Goal: Transaction & Acquisition: Purchase product/service

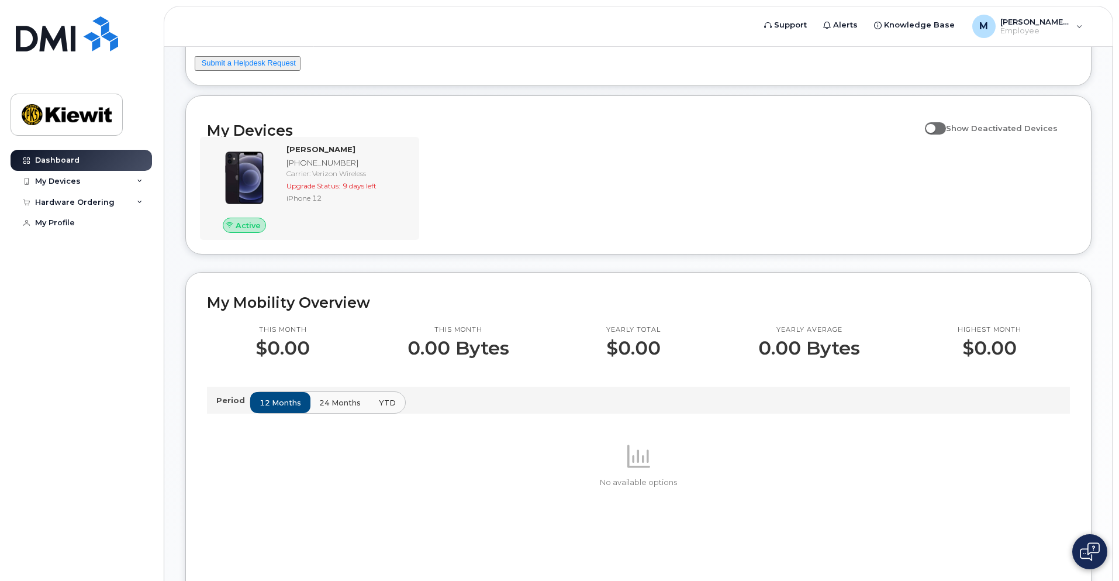
scroll to position [117, 0]
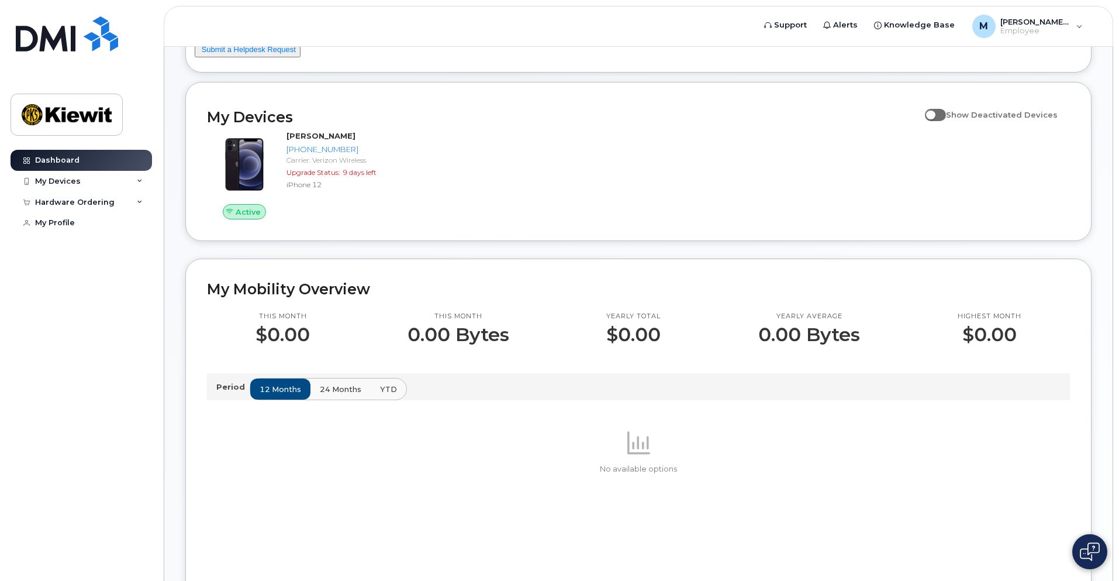
click at [325, 384] on span "24 months" at bounding box center [341, 389] width 42 height 11
click at [289, 385] on span "12 months" at bounding box center [281, 389] width 42 height 11
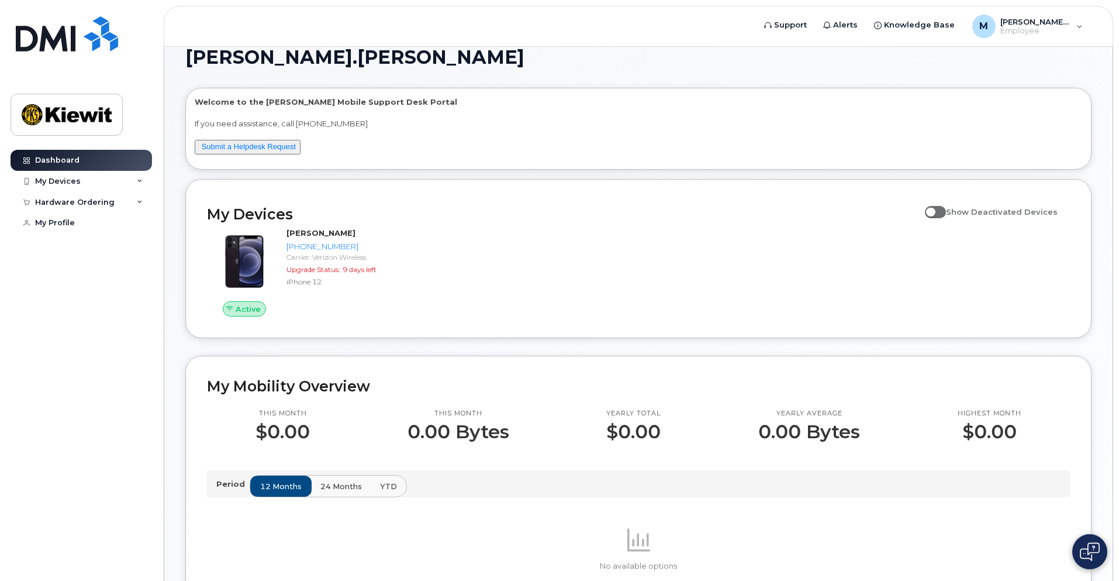
scroll to position [0, 0]
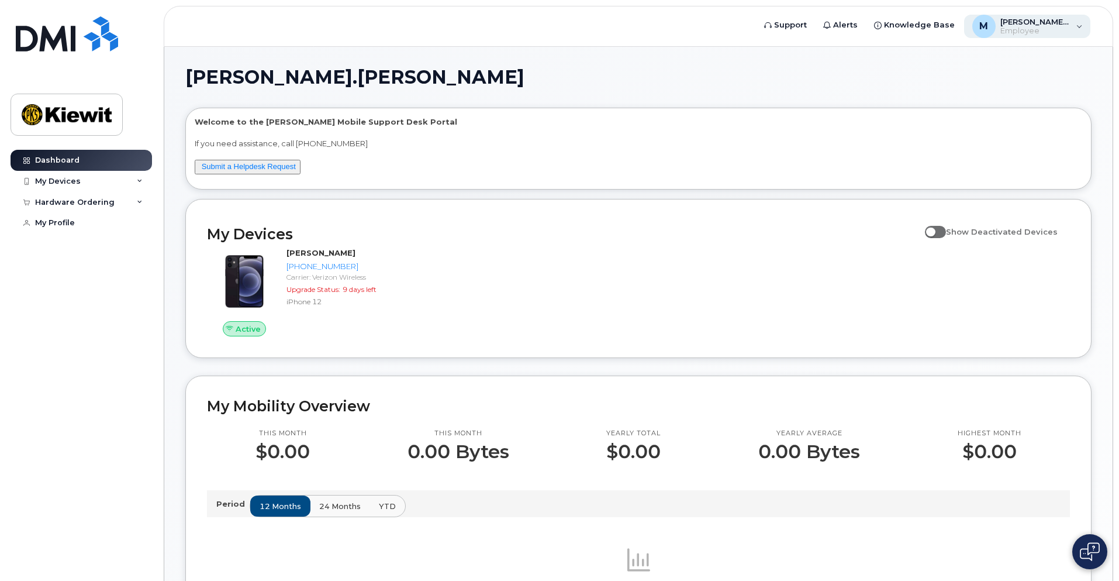
click at [1072, 22] on div "M Melissa.Gravley Employee" at bounding box center [1027, 26] width 127 height 23
click at [89, 184] on div "My Devices" at bounding box center [81, 181] width 141 height 21
click at [100, 269] on div "Hardware Ordering" at bounding box center [75, 265] width 80 height 9
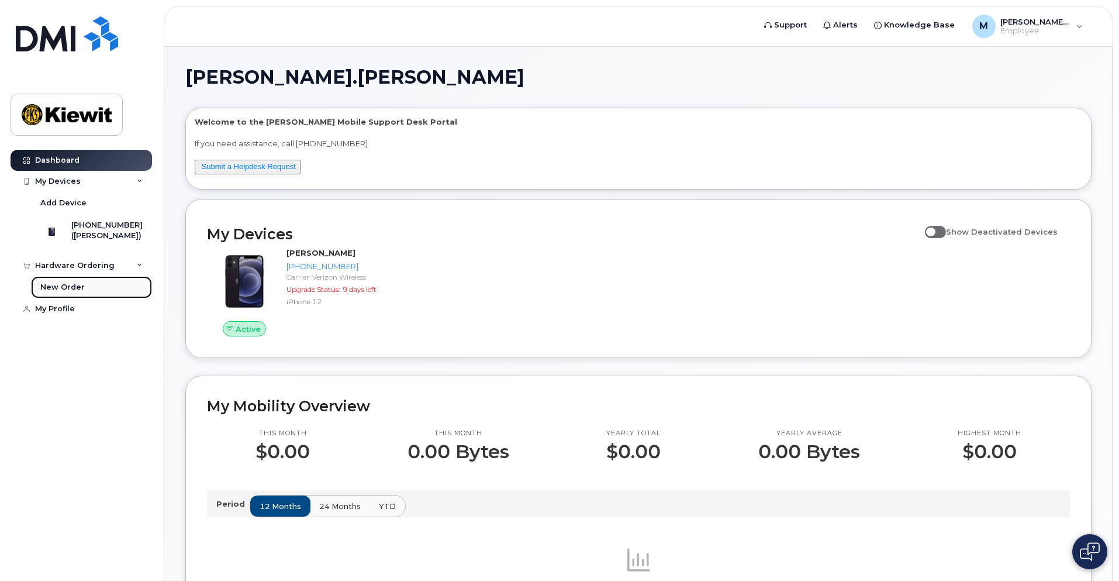
click at [56, 292] on div "New Order" at bounding box center [62, 287] width 44 height 11
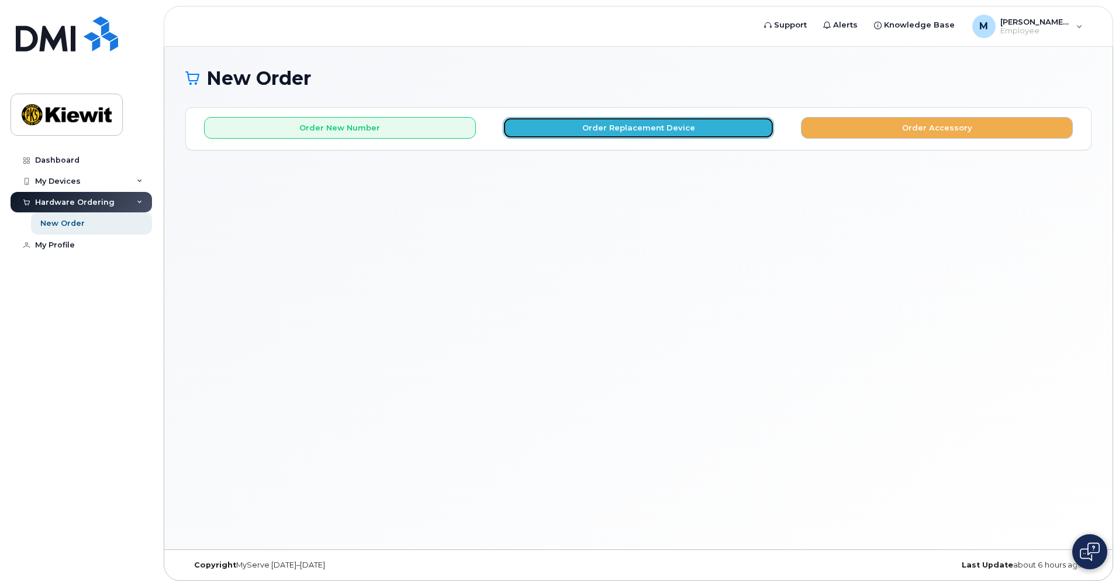
click at [678, 133] on button "Order Replacement Device" at bounding box center [639, 128] width 272 height 22
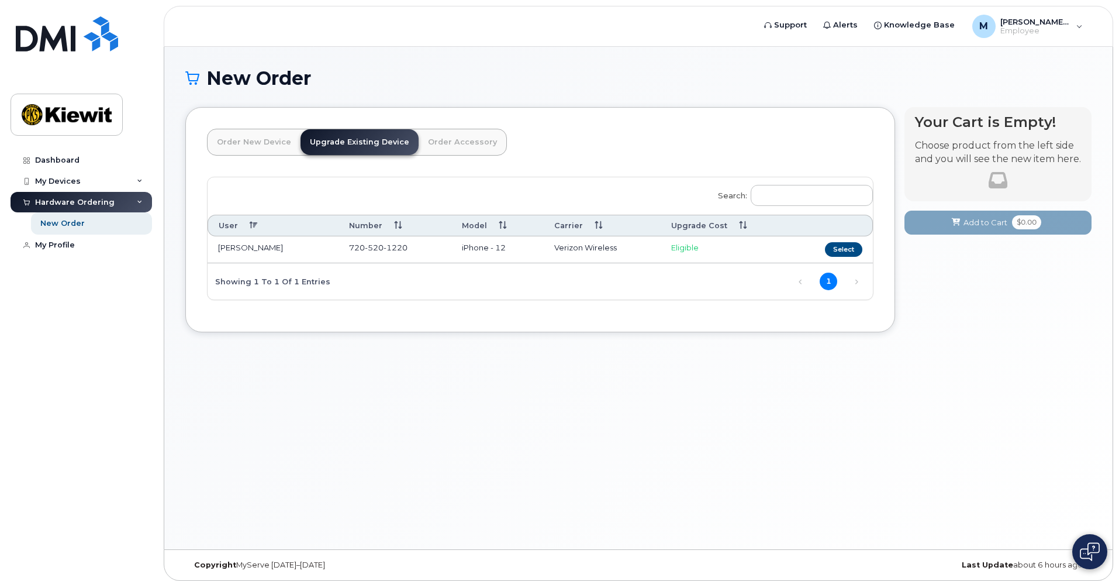
click at [680, 252] on td "Eligible" at bounding box center [726, 249] width 130 height 27
click at [840, 255] on button "Select" at bounding box center [843, 249] width 37 height 15
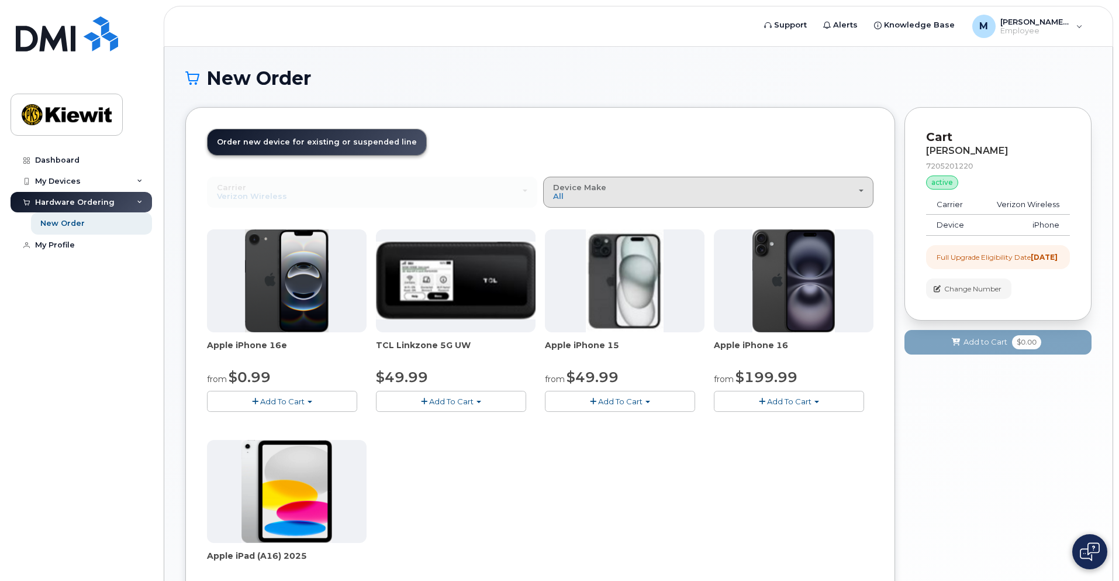
click at [835, 190] on div "Device Make All iPhone Modem Tablet" at bounding box center [708, 192] width 310 height 18
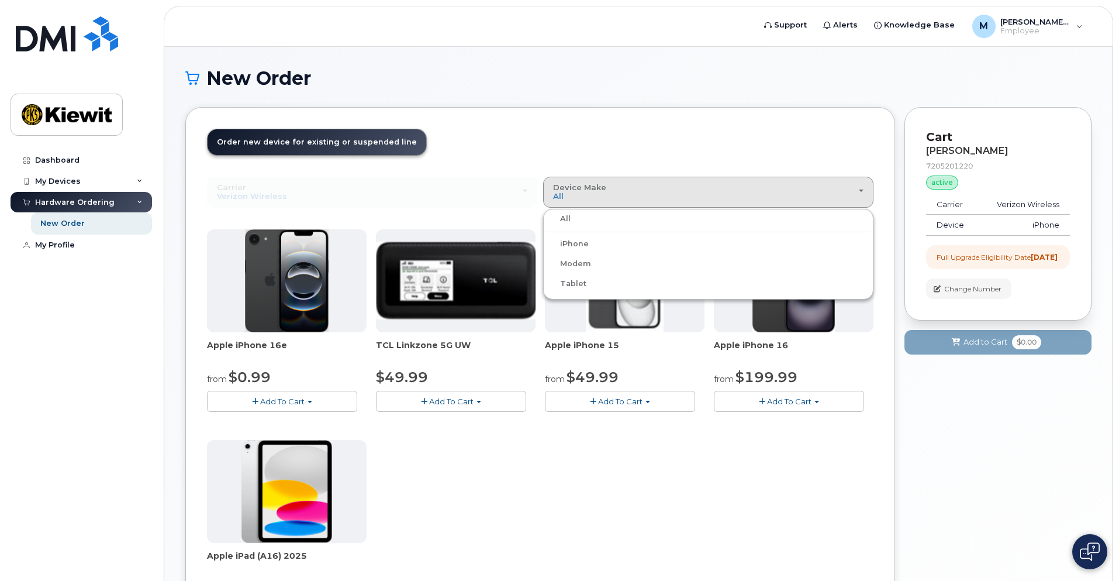
click at [565, 247] on label "iPhone" at bounding box center [567, 244] width 43 height 14
click at [0, 0] on input "iPhone" at bounding box center [0, 0] width 0 height 0
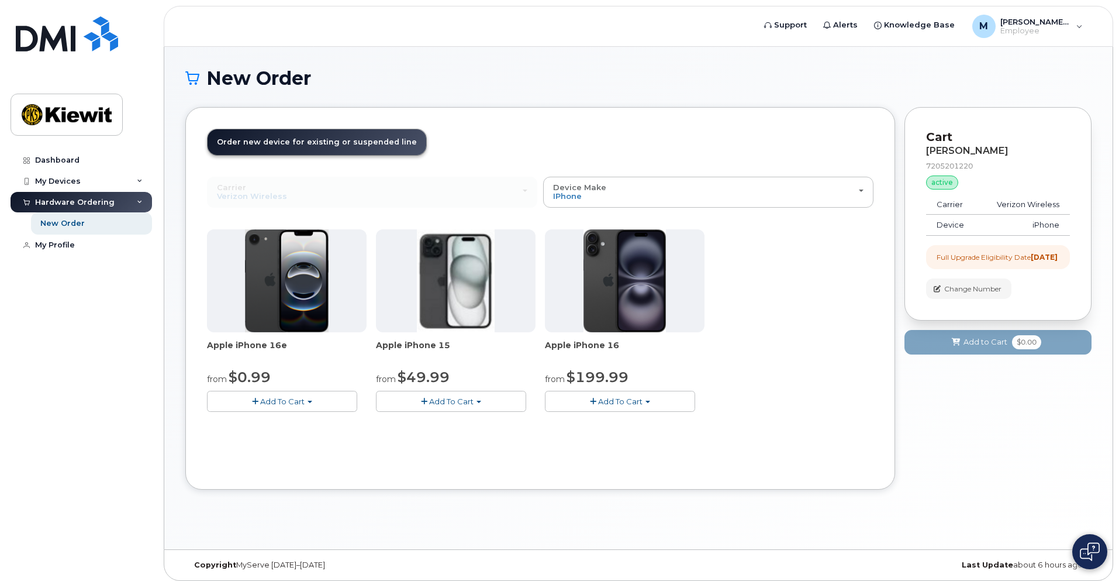
click at [648, 284] on img at bounding box center [624, 280] width 82 height 103
click at [611, 399] on span "Add To Cart" at bounding box center [620, 400] width 44 height 9
click at [496, 401] on button "Add To Cart" at bounding box center [451, 401] width 150 height 20
click at [604, 402] on span "Add To Cart" at bounding box center [620, 400] width 44 height 9
click at [603, 434] on link "$199.99 - 2 Year Upgrade (128GB)" at bounding box center [626, 437] width 157 height 15
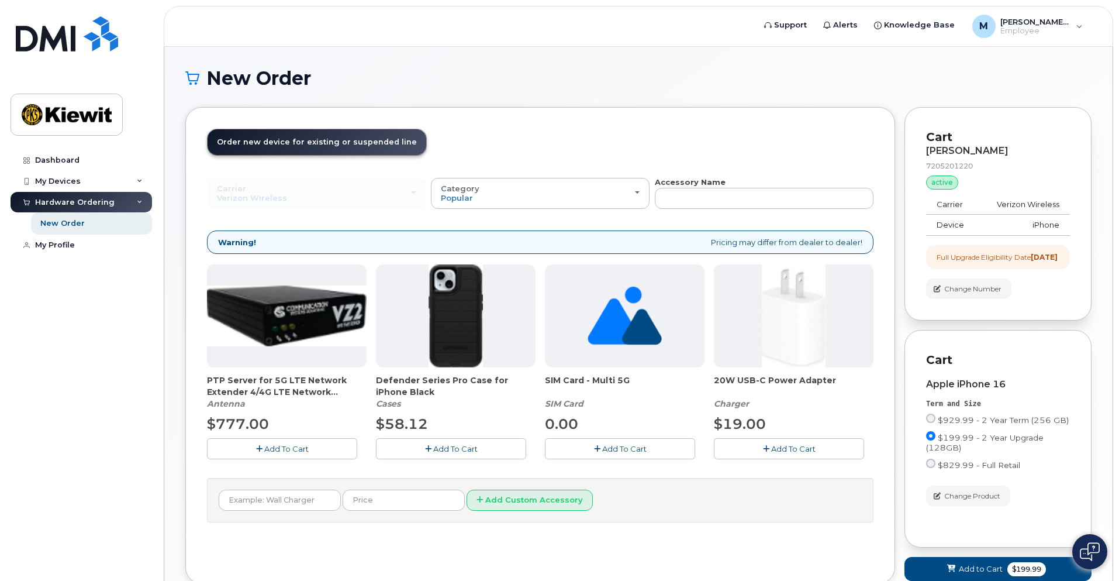
click at [603, 448] on span "Add To Cart" at bounding box center [624, 448] width 44 height 9
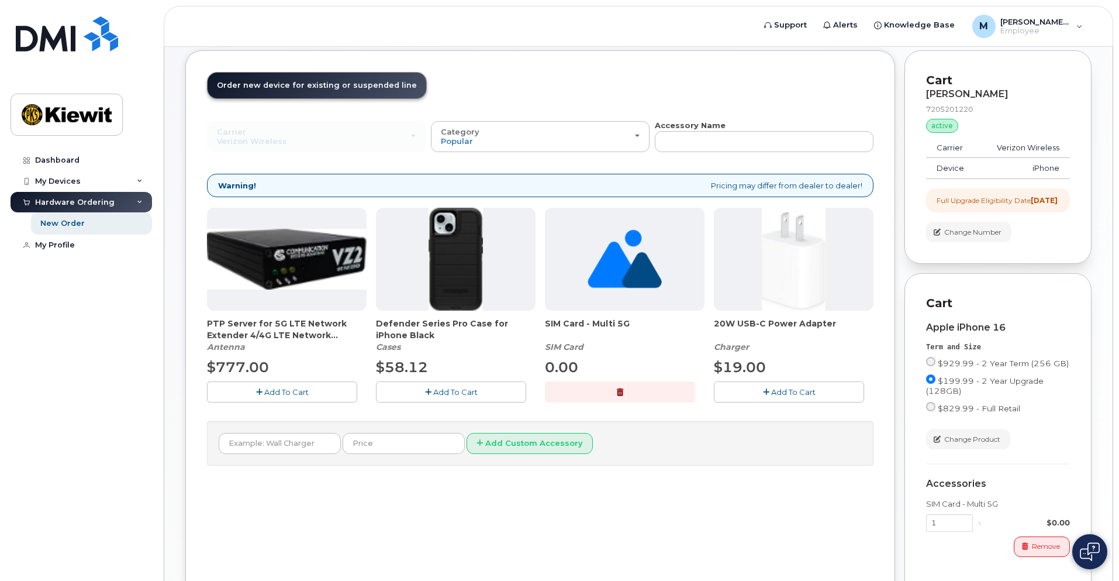
scroll to position [58, 0]
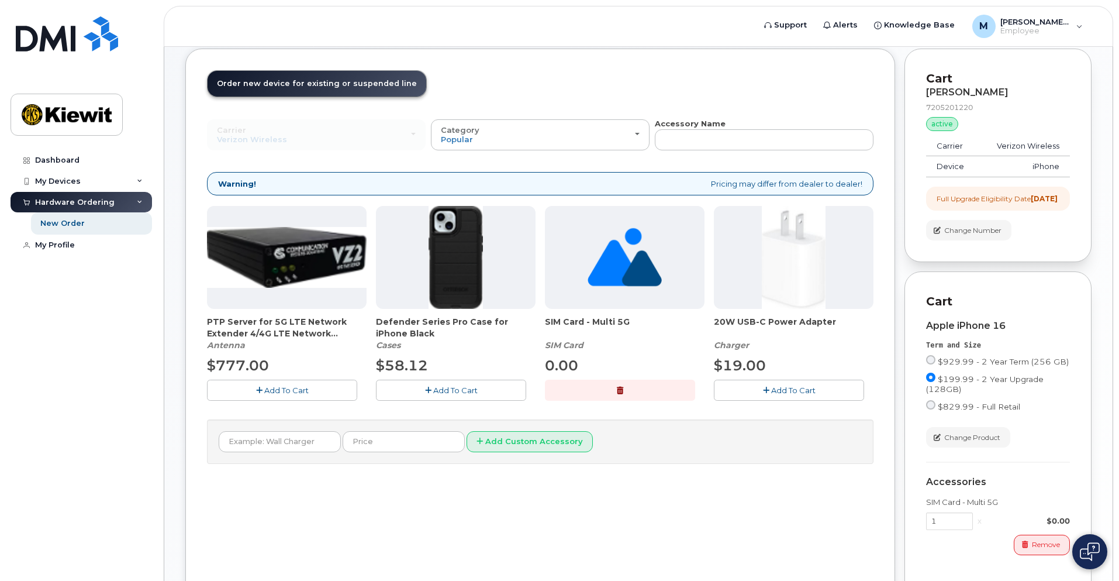
click at [618, 389] on icon "button" at bounding box center [620, 390] width 6 height 8
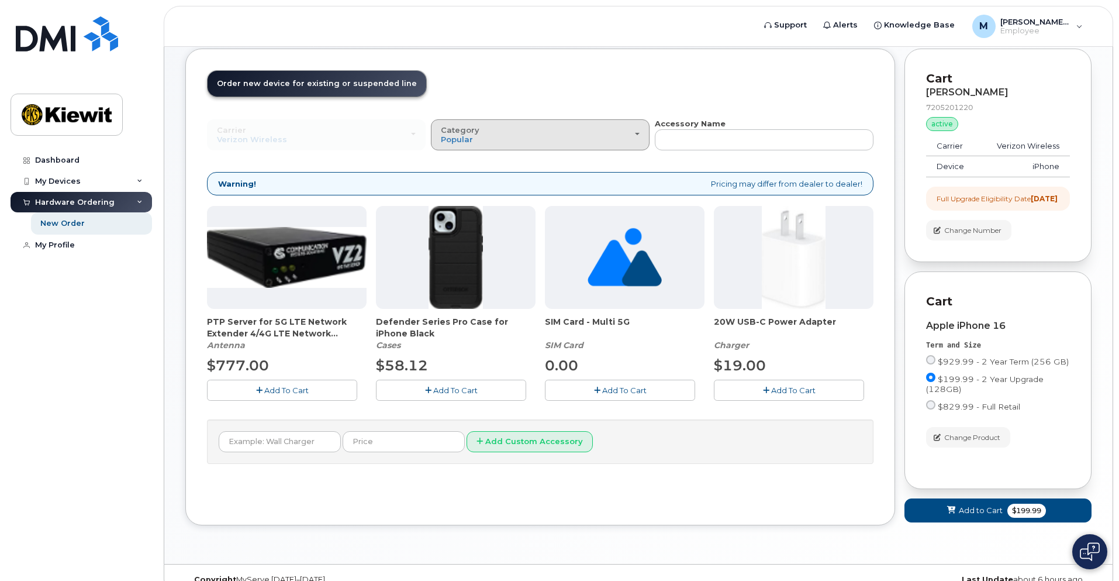
click at [596, 139] on div "Category Popular" at bounding box center [540, 135] width 199 height 18
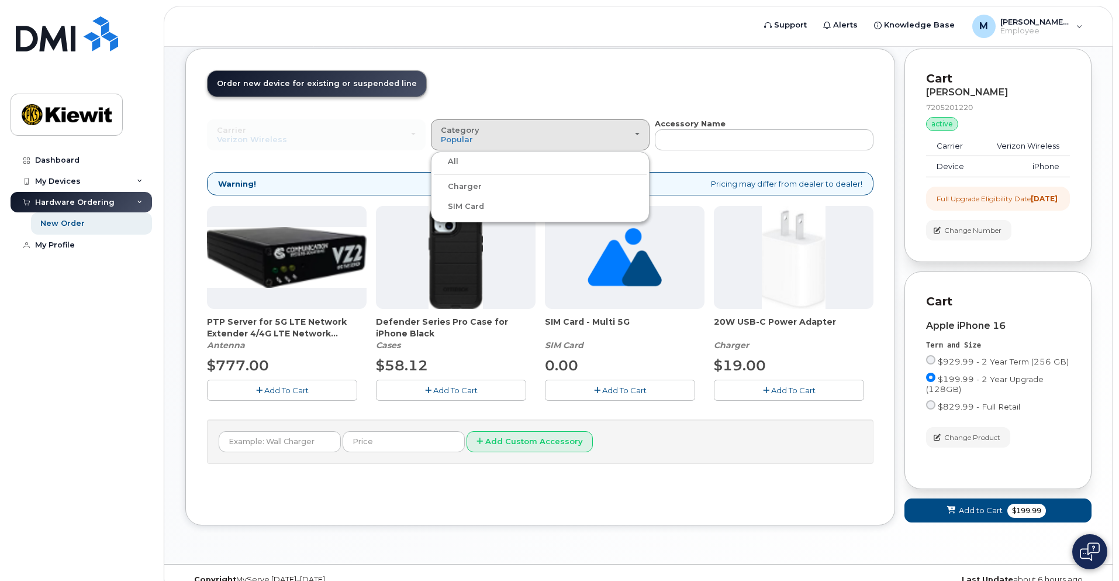
click at [467, 186] on label "Charger" at bounding box center [458, 186] width 48 height 14
click at [0, 0] on input "Charger" at bounding box center [0, 0] width 0 height 0
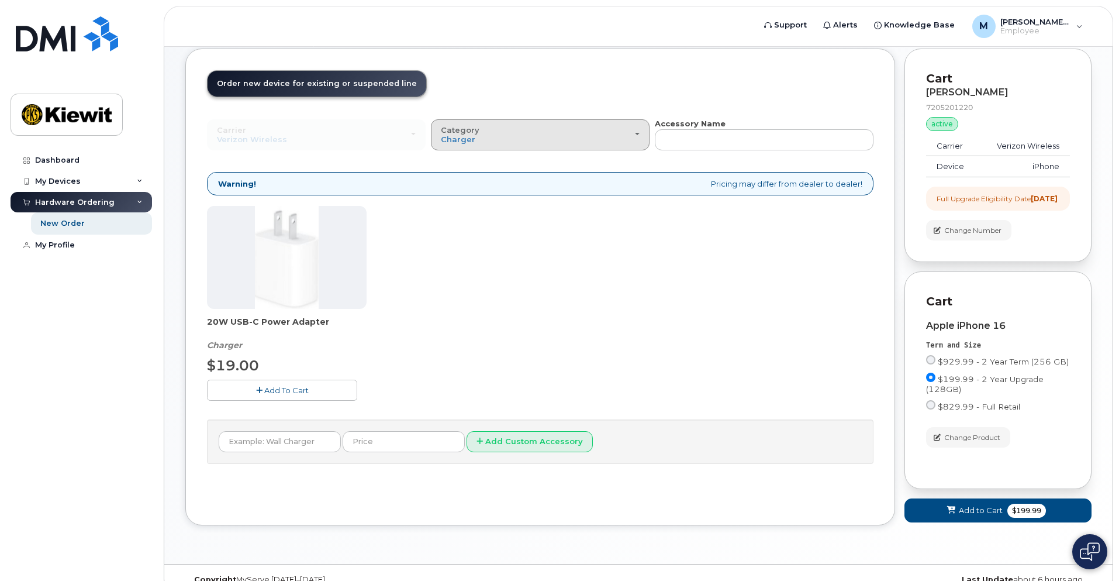
click at [528, 124] on button "Category Charger" at bounding box center [540, 134] width 219 height 30
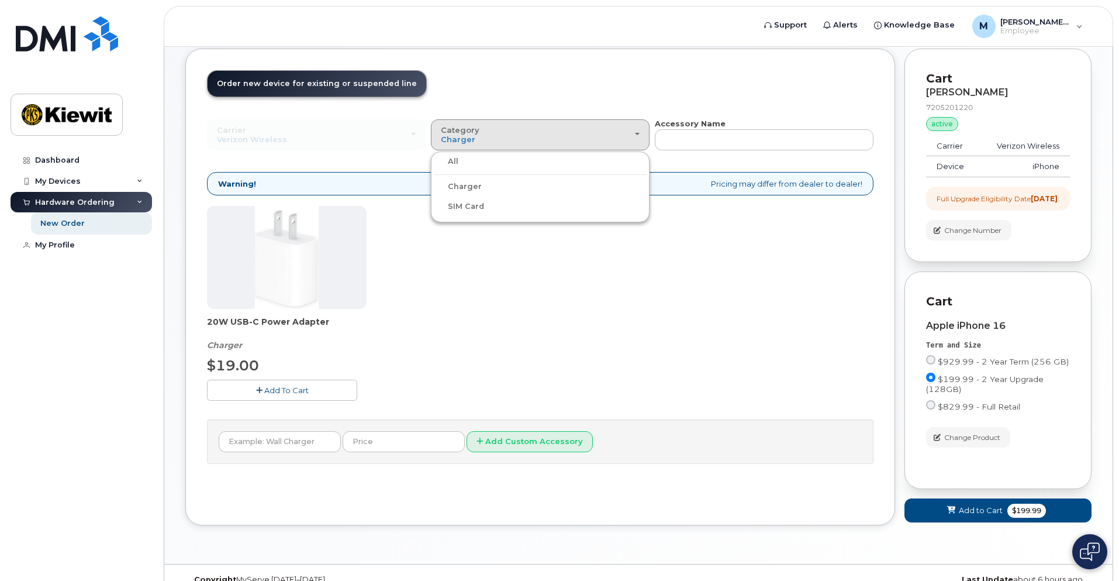
click at [502, 160] on div "All" at bounding box center [540, 161] width 213 height 14
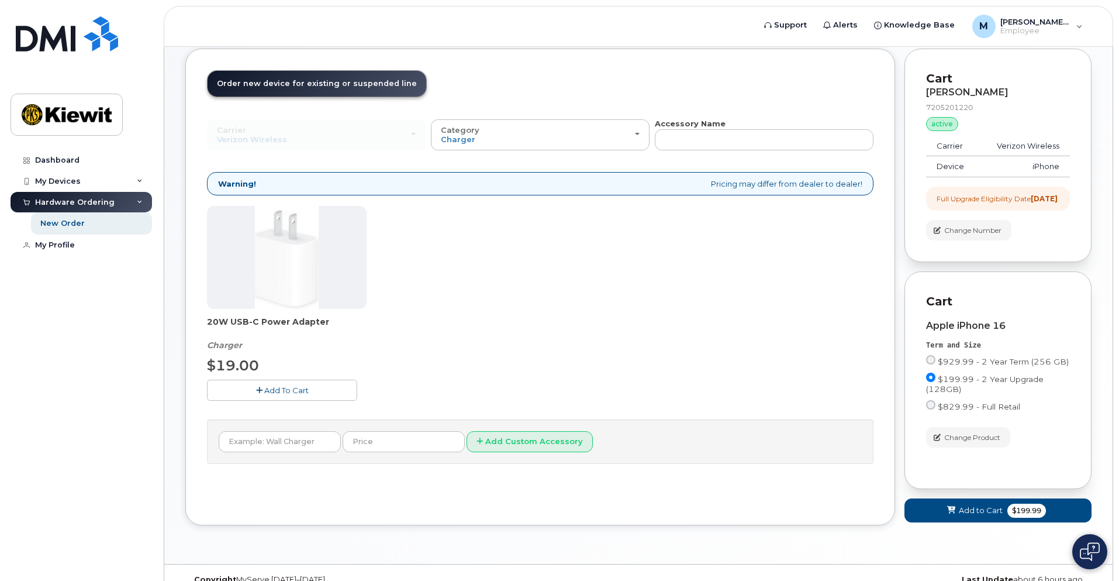
click at [272, 394] on span "Add To Cart" at bounding box center [286, 389] width 44 height 9
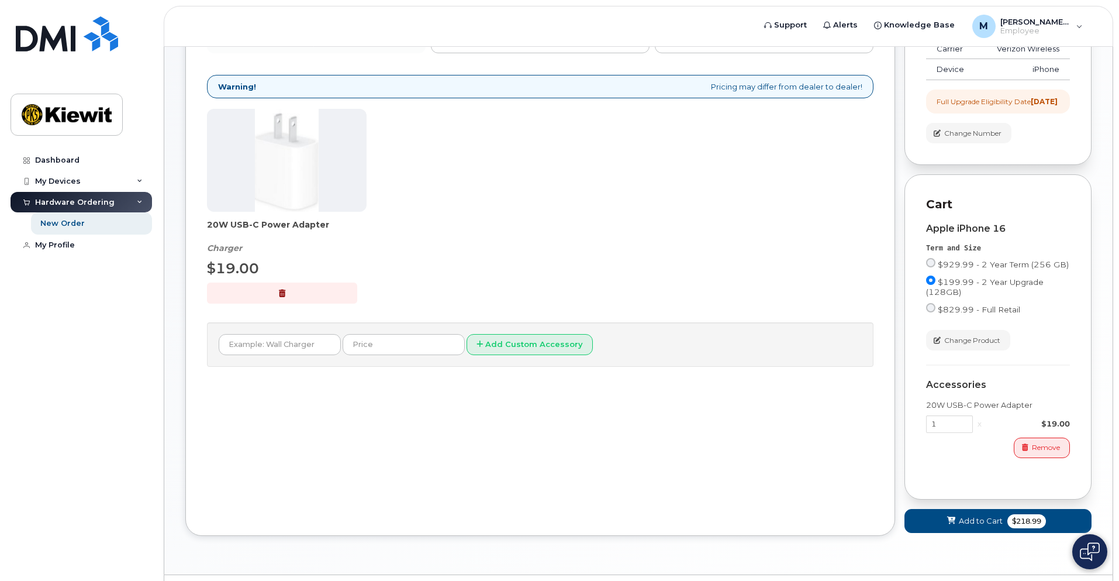
scroll to position [196, 0]
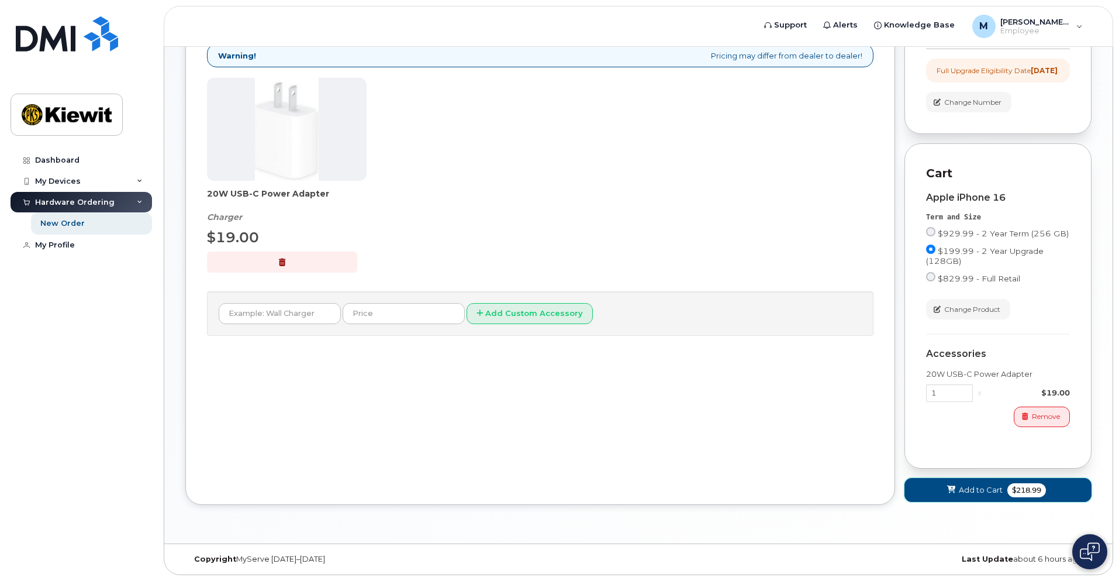
click at [982, 487] on span "Add to Cart" at bounding box center [981, 489] width 44 height 11
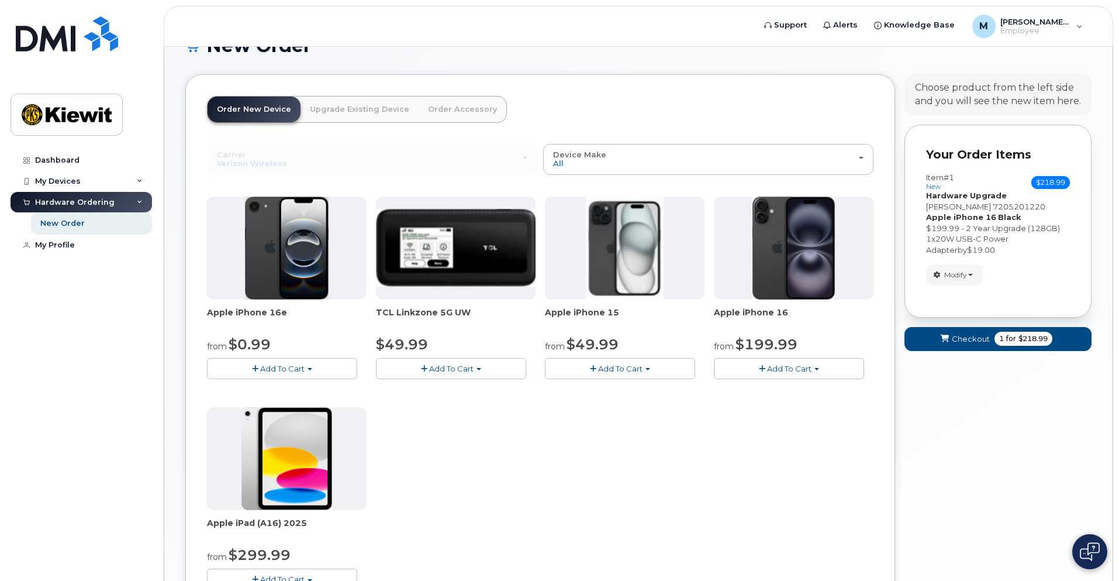
scroll to position [0, 0]
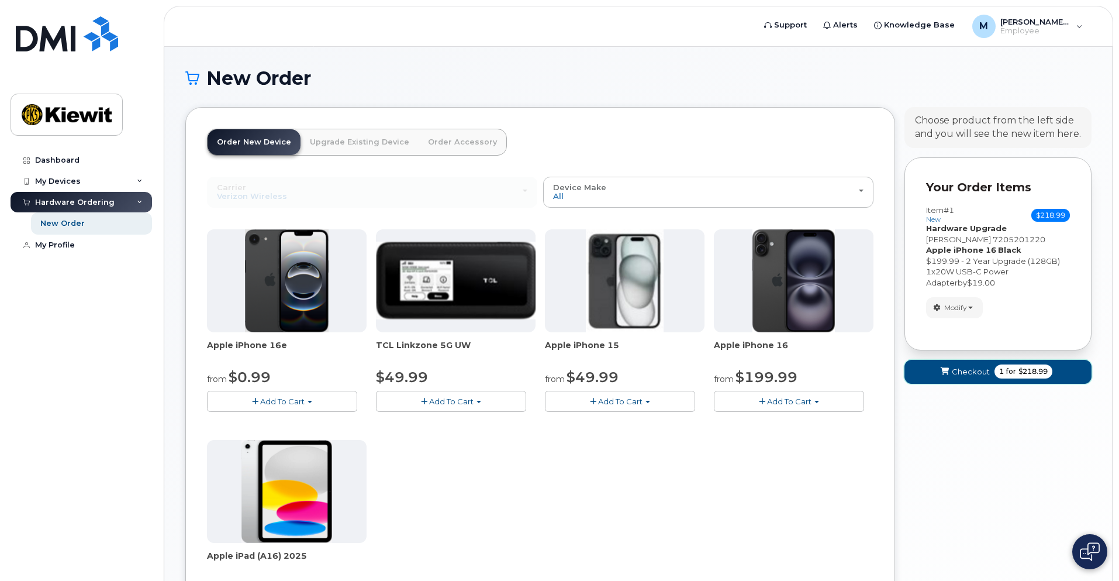
click at [955, 377] on button "Checkout 1 for $218.99" at bounding box center [997, 372] width 187 height 24
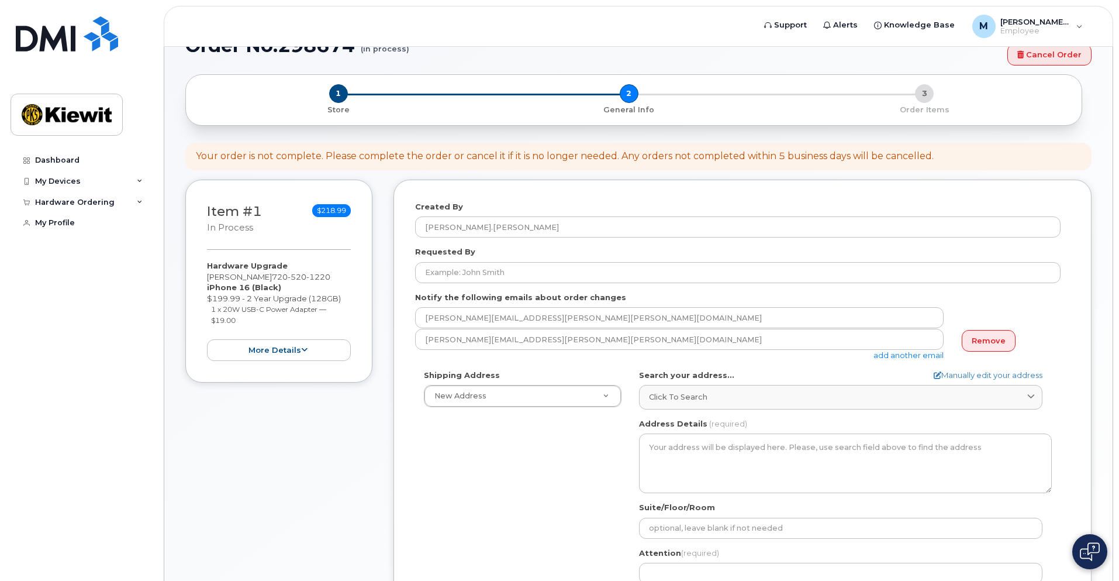
scroll to position [58, 0]
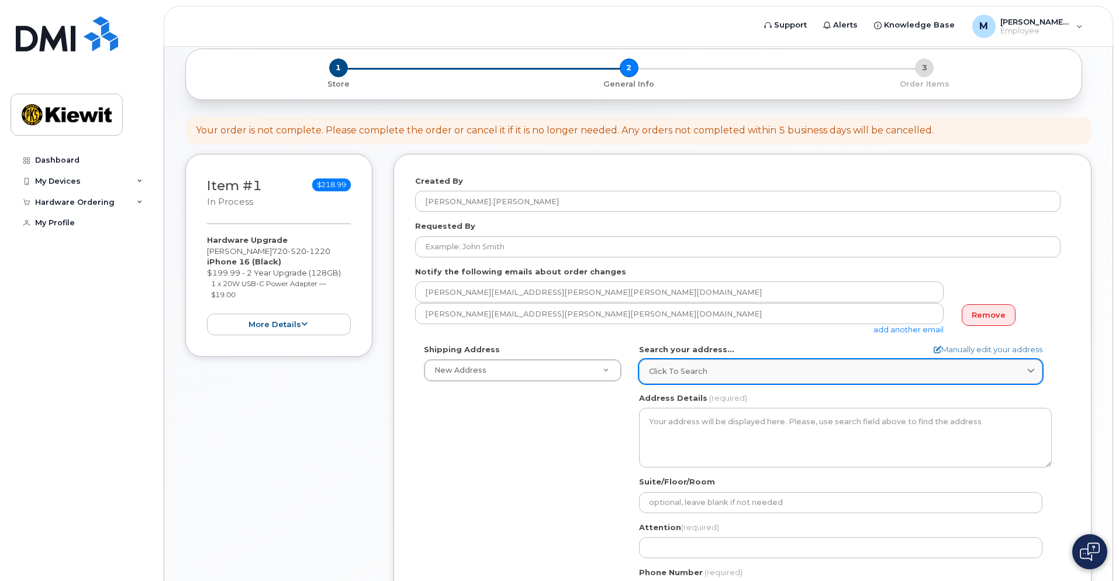
click at [779, 371] on div "Click to search" at bounding box center [841, 370] width 384 height 11
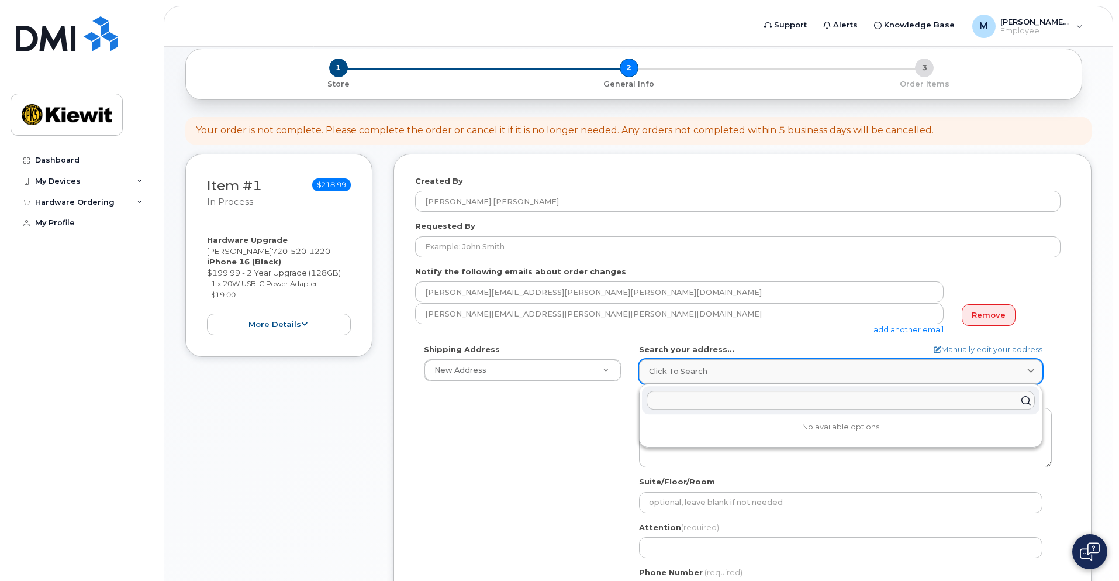
click at [779, 371] on div "Click to search" at bounding box center [841, 370] width 384 height 11
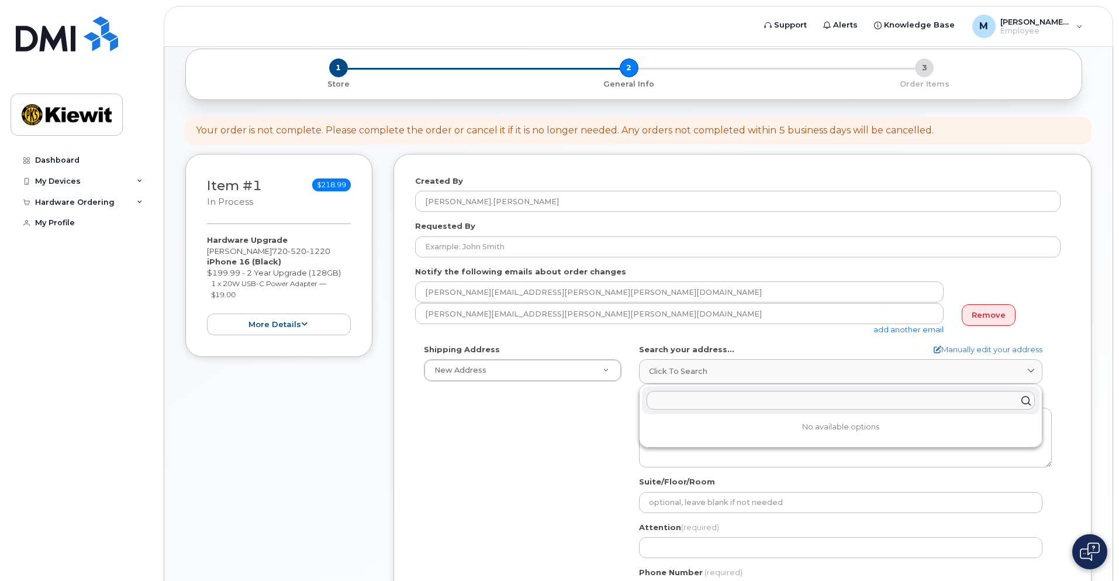
click at [588, 419] on div "Shipping Address New Address New Address AB Search your address... Manually edi…" at bounding box center [737, 478] width 645 height 268
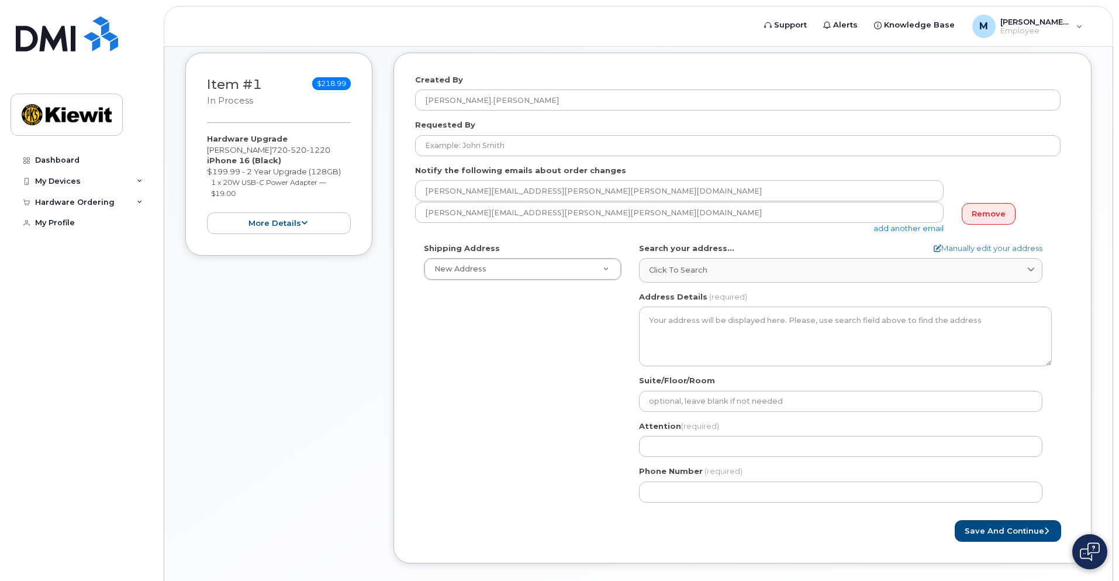
scroll to position [175, 0]
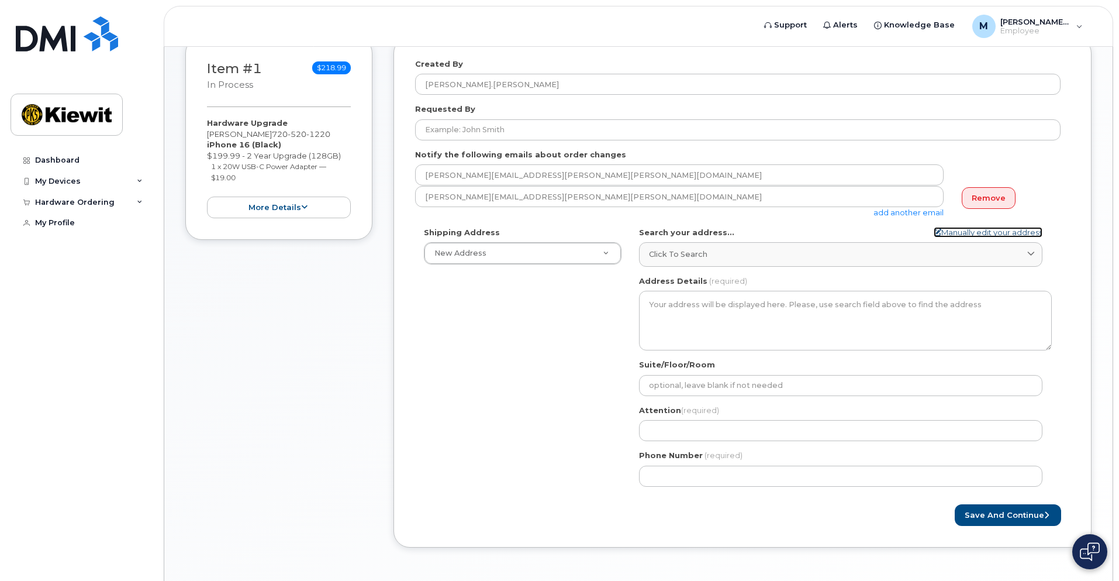
click at [979, 230] on link "Manually edit your address" at bounding box center [988, 232] width 109 height 11
select select
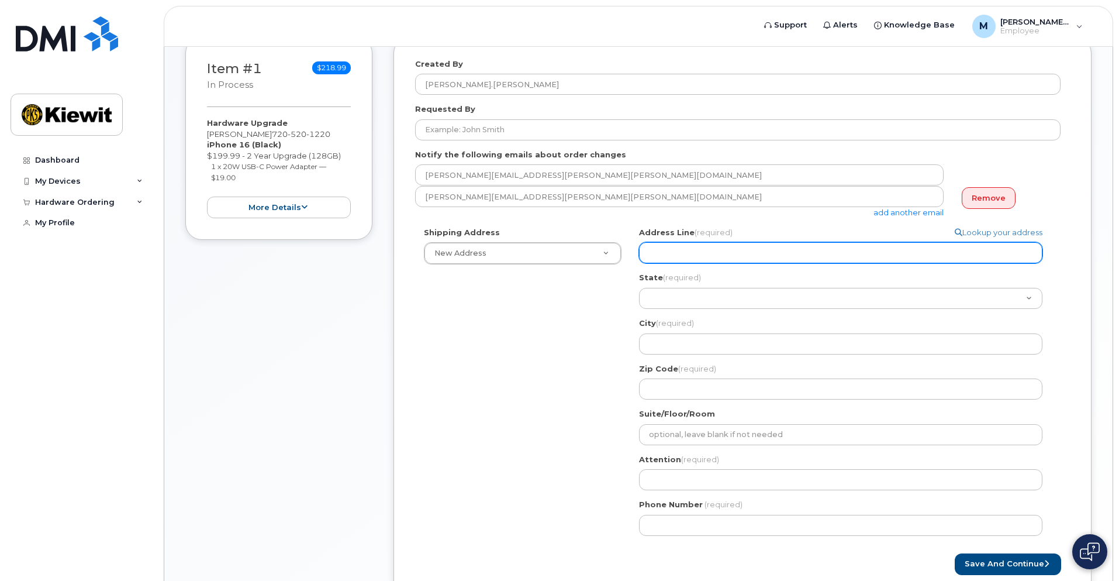
click at [687, 254] on input "Address Line (required)" at bounding box center [840, 252] width 403 height 21
select select
type input "2"
select select
type input "24"
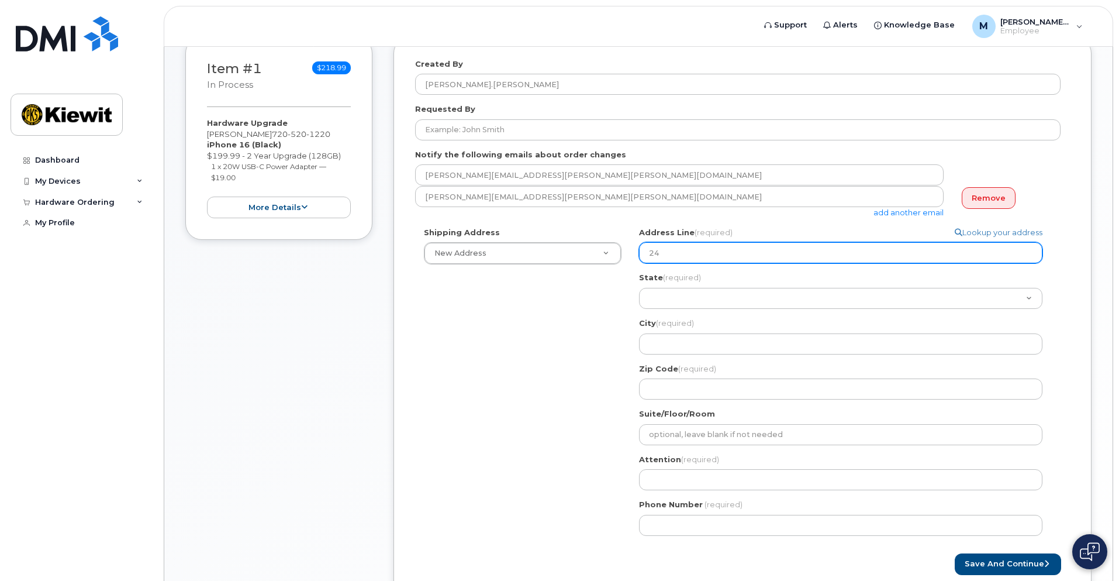
select select
type input "241"
select select
type input "2418"
select select
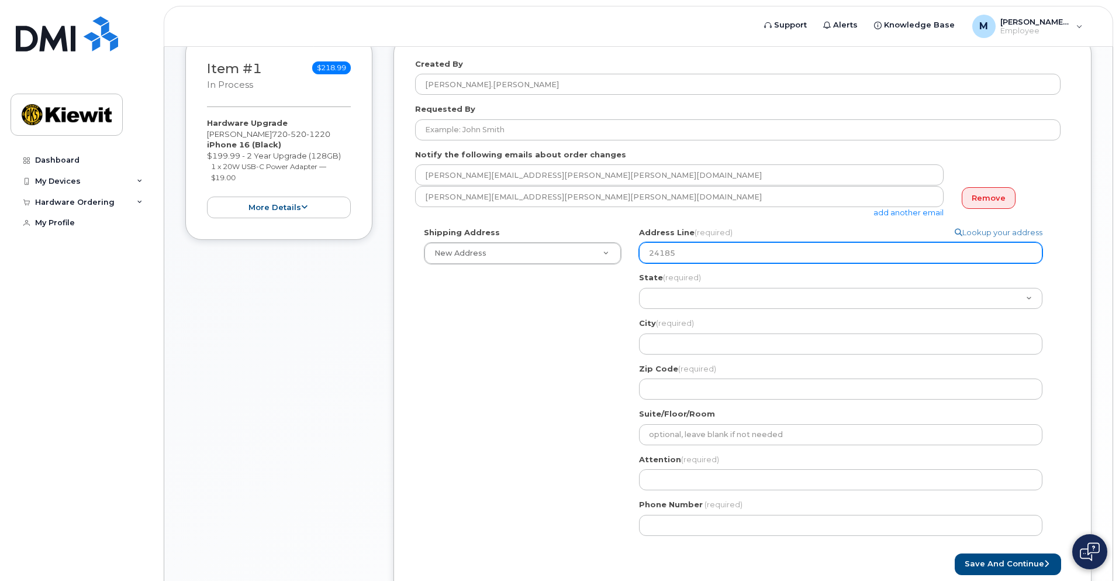
type input "24185"
select select
type input "24185 E"
select select
type input "24185 E."
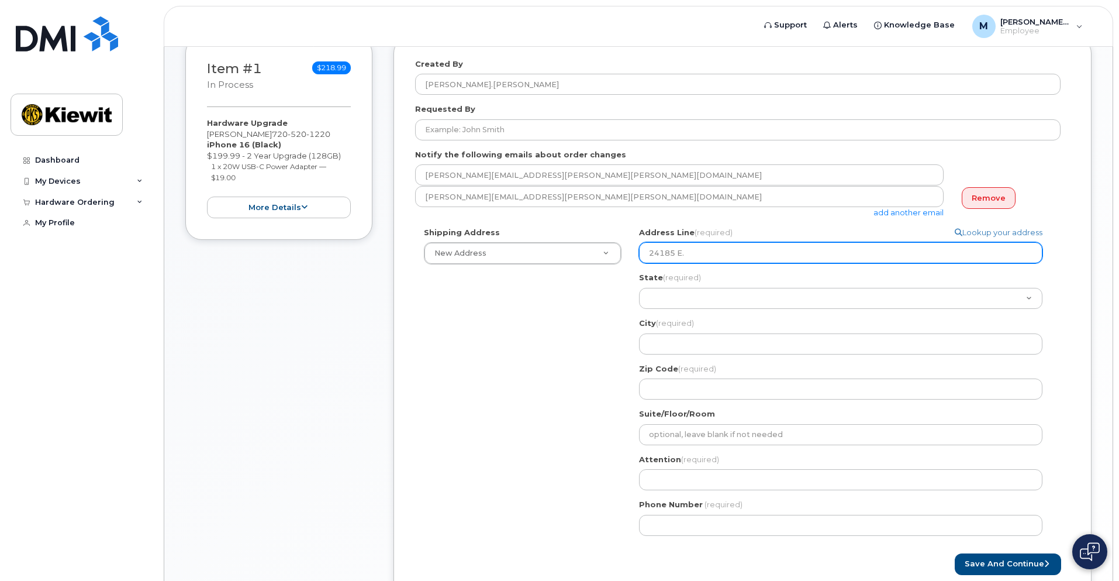
select select
type input "24185 E. 4"
select select
type input "24185 E. 4t"
select select
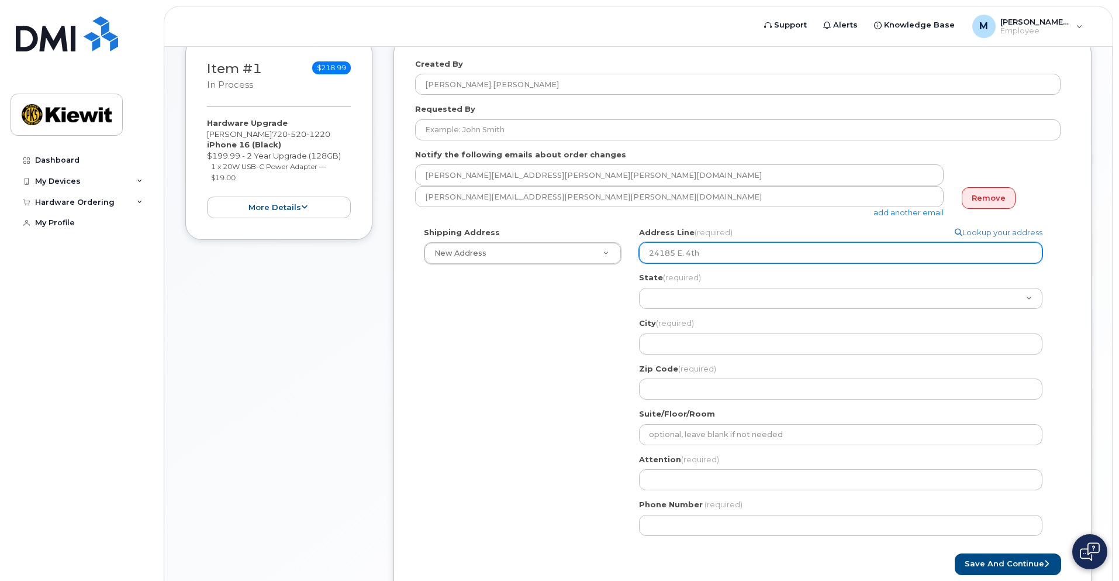
type input "24185 E. 4th"
select select
type input "24185 E. 4th D"
select select
type input "24185 E. 4th Dr"
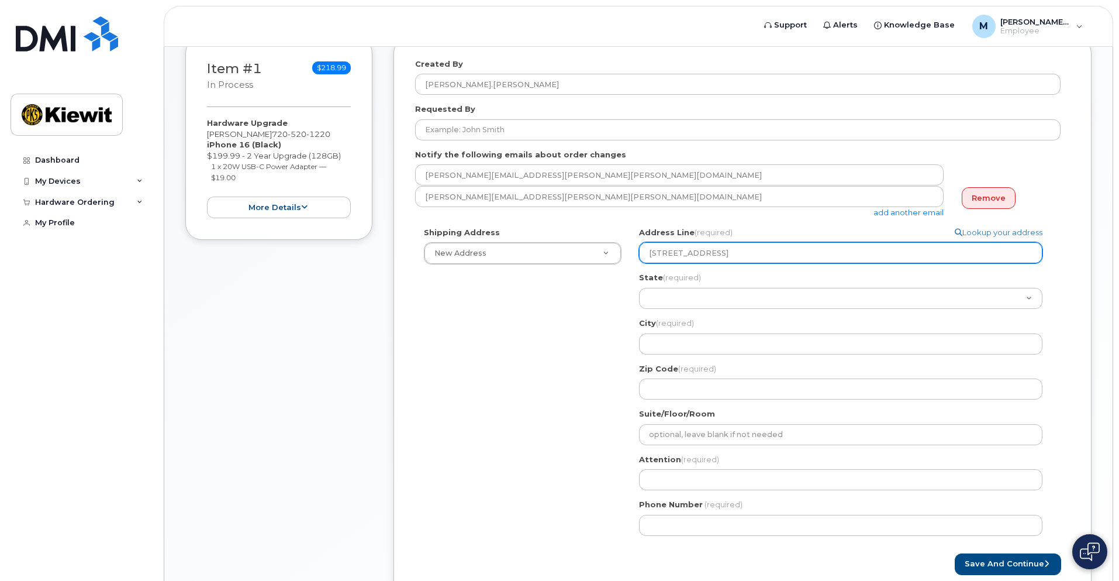
select select
type input "24185 E. 4th Dro"
select select
type input "24185 E. 4th Dr"
select select
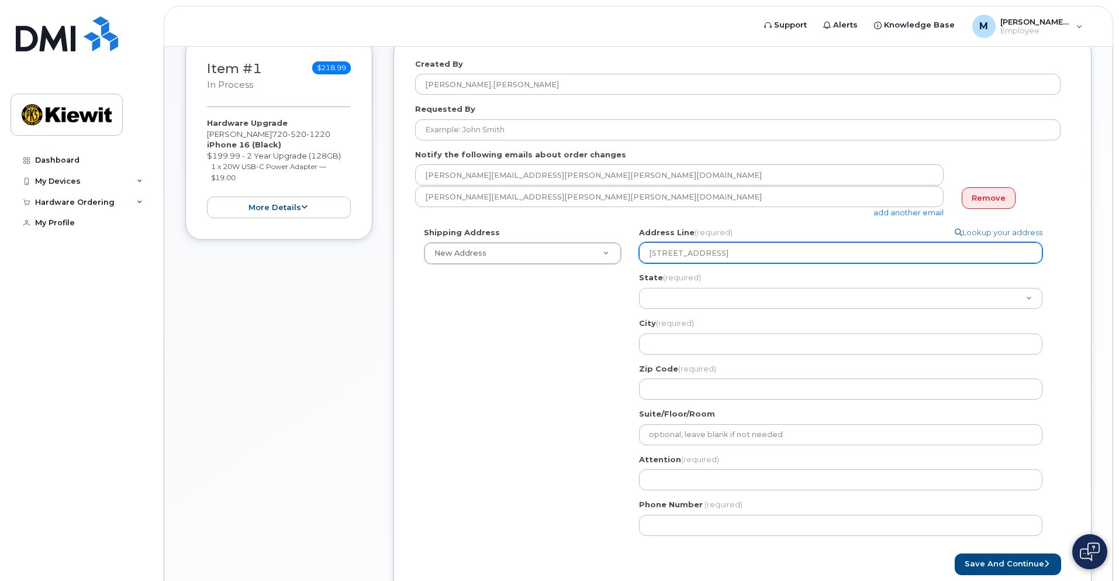
type input "24185 E. 4th Dri"
select select
type input "24185 E. 4th Driv"
select select
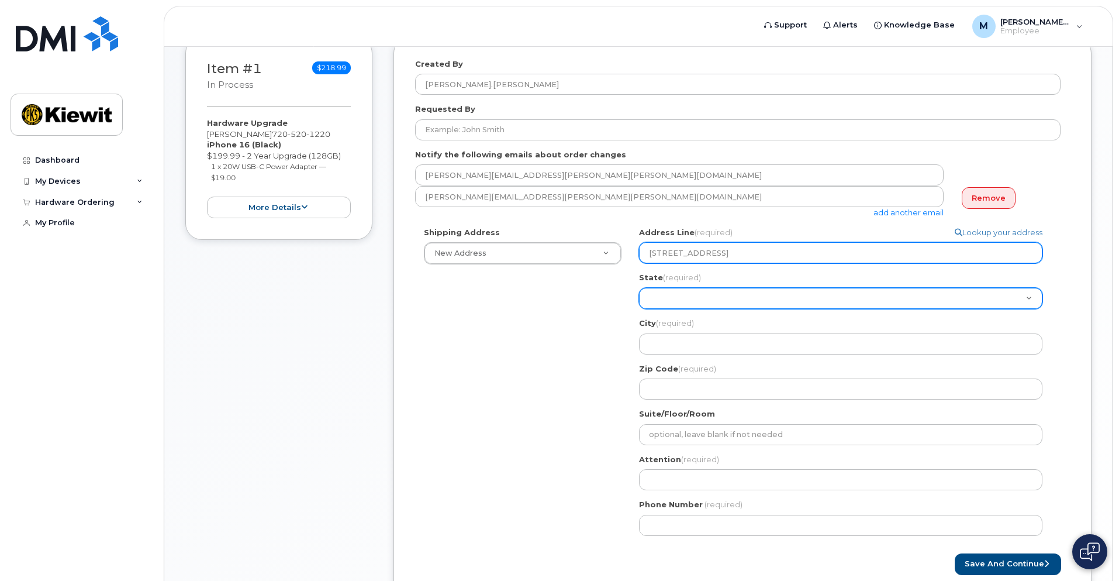
type input "24185 E. 4th Drive"
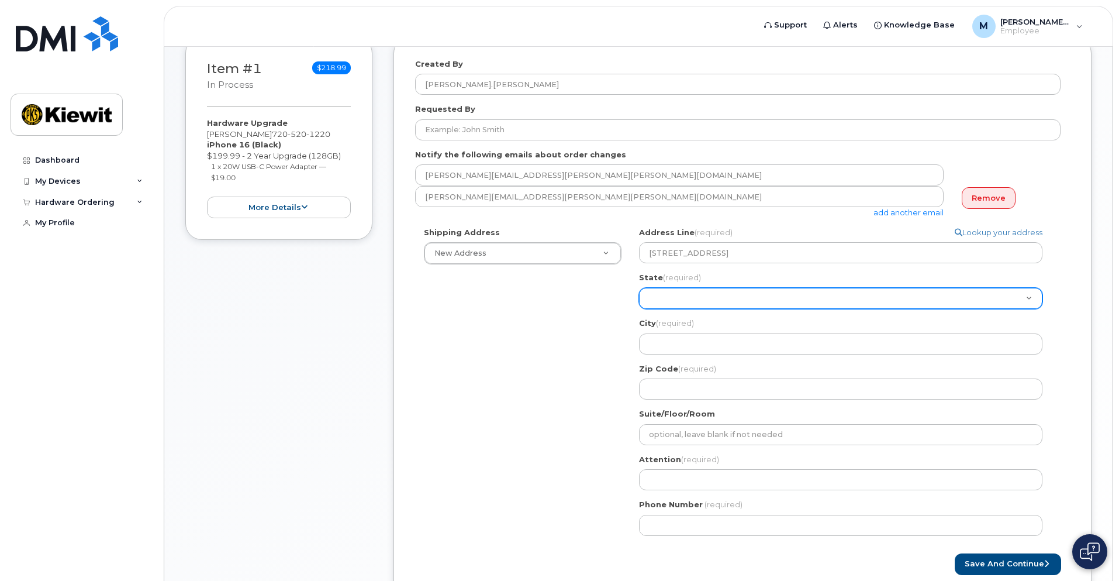
click at [655, 301] on select "Alabama Alaska American Samoa Arizona Arkansas California Colorado Connecticut …" at bounding box center [840, 298] width 403 height 21
select select "CO"
click at [639, 288] on select "Alabama Alaska American Samoa Arizona Arkansas California Colorado Connecticut …" at bounding box center [840, 298] width 403 height 21
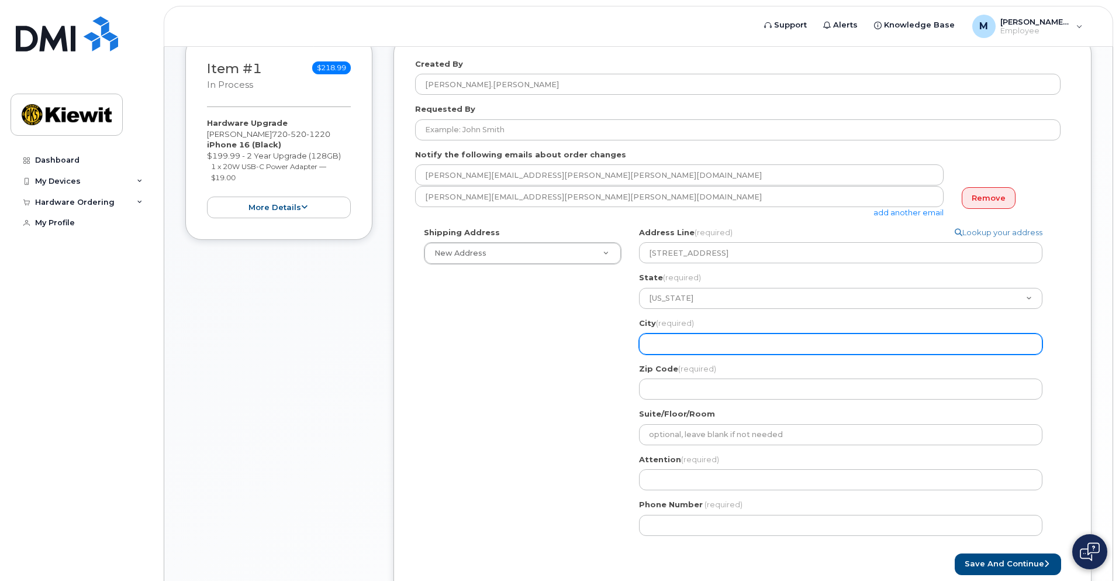
click at [672, 343] on input "City (required)" at bounding box center [840, 343] width 403 height 21
select select
type input "A"
select select
type input "Au"
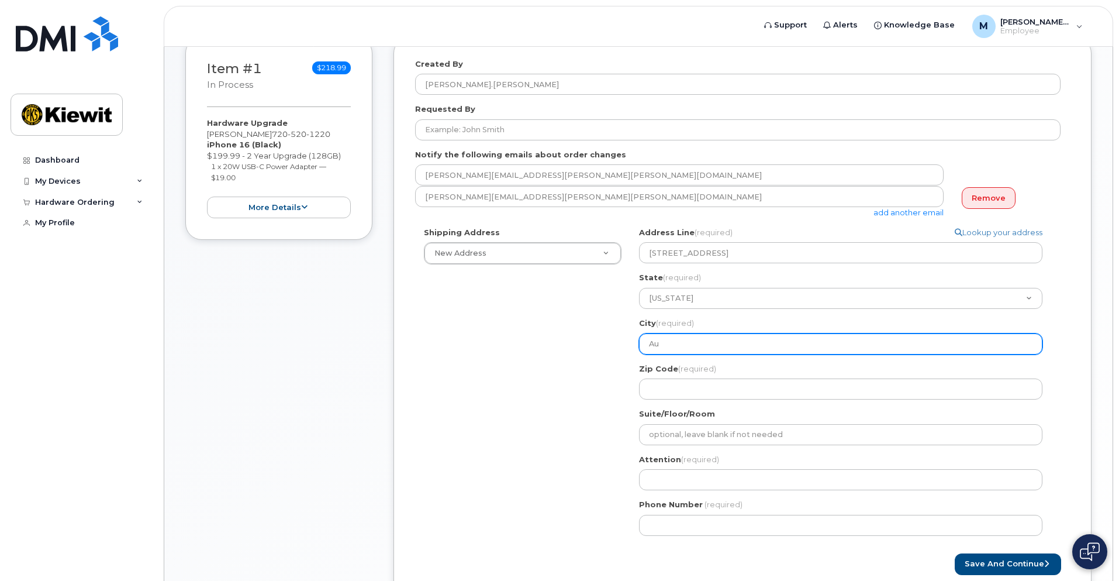
select select
type input "Aur"
select select
type input "Auro"
select select
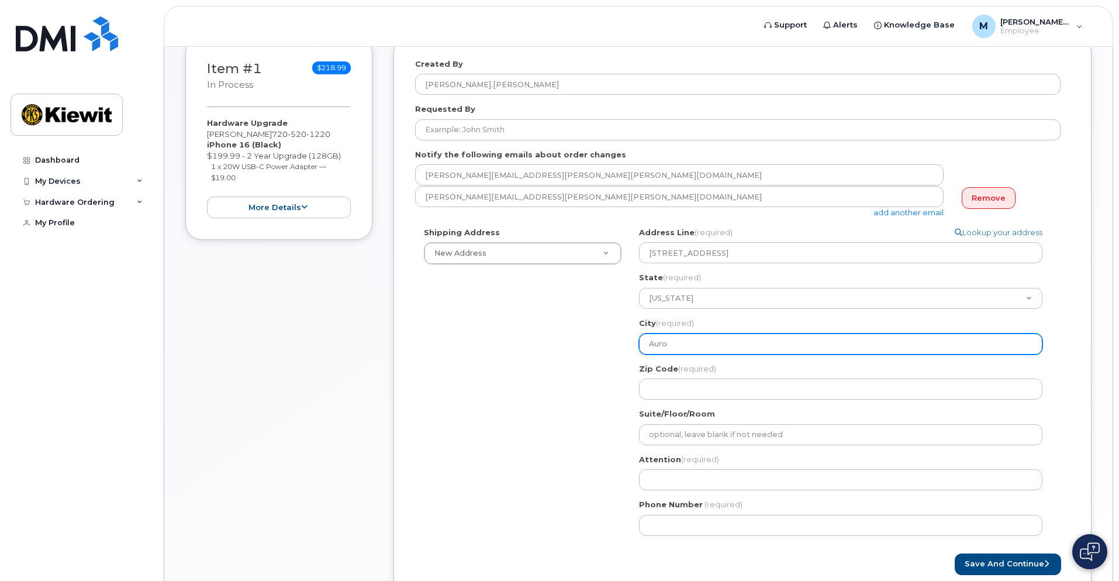
type input "Auror"
select select
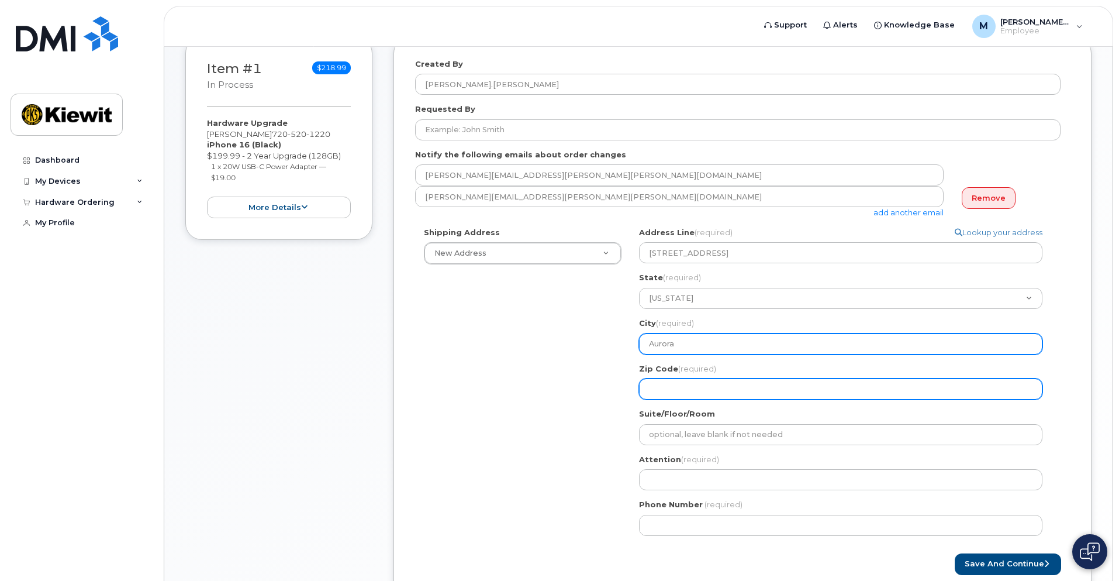
type input "Aurora"
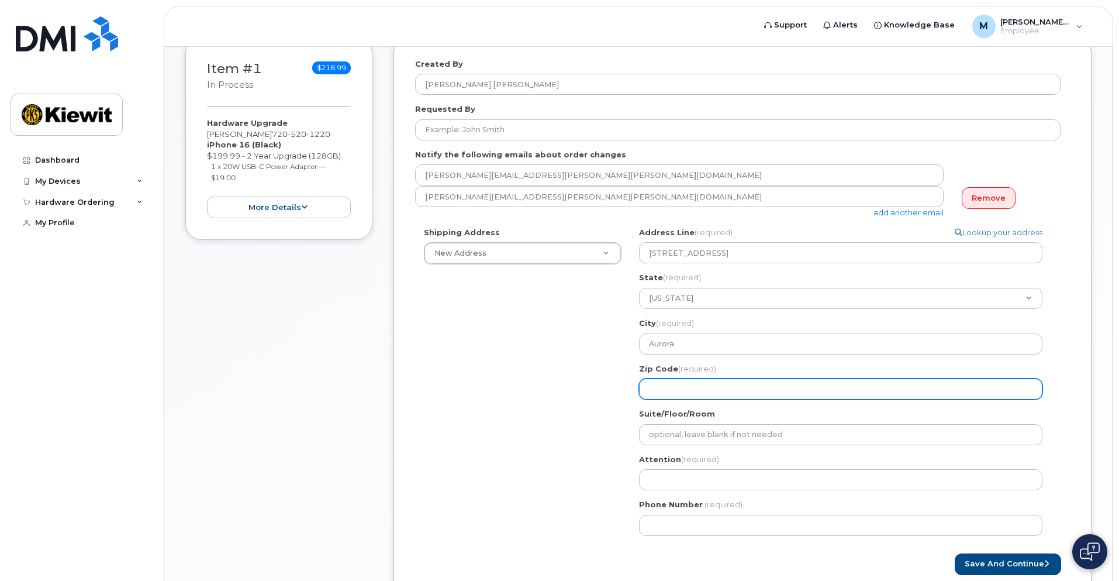
click at [674, 389] on input "Zip Code (required)" at bounding box center [840, 388] width 403 height 21
select select
type input "8"
select select
type input "80"
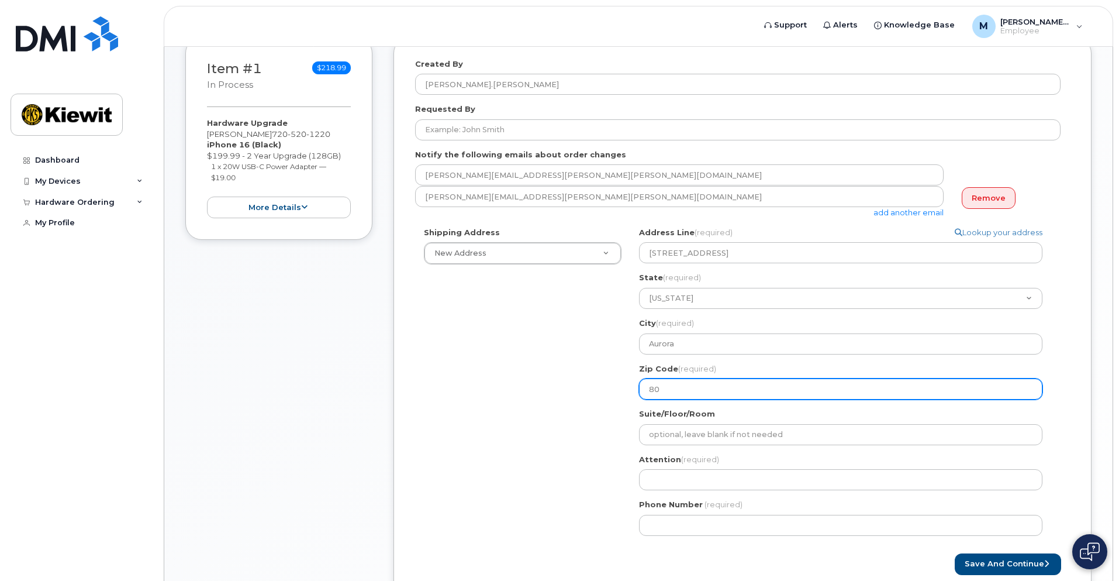
select select
type input "800"
select select
type input "8001"
select select
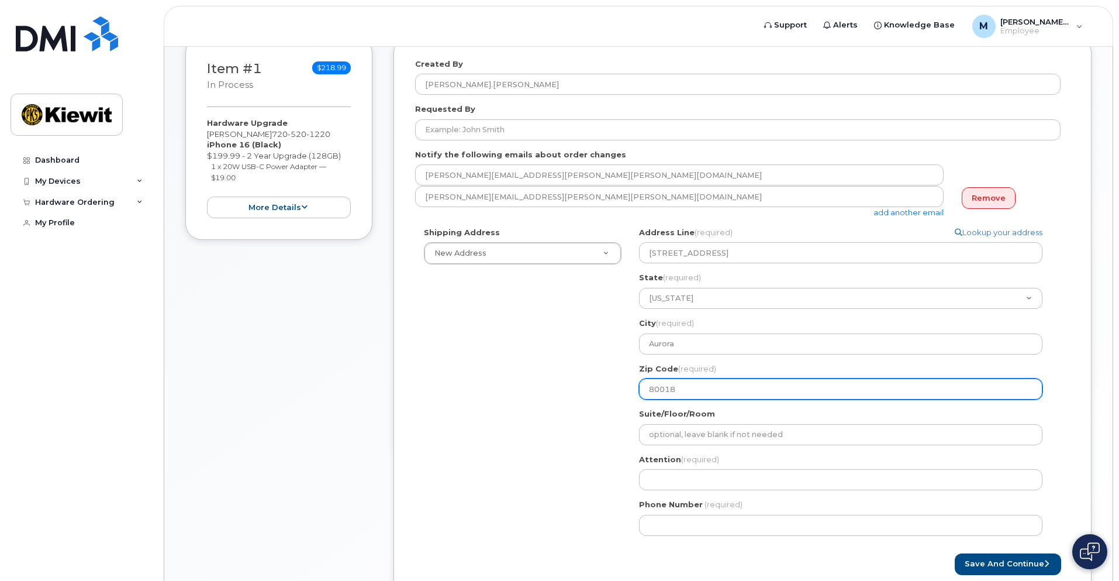
type input "80018"
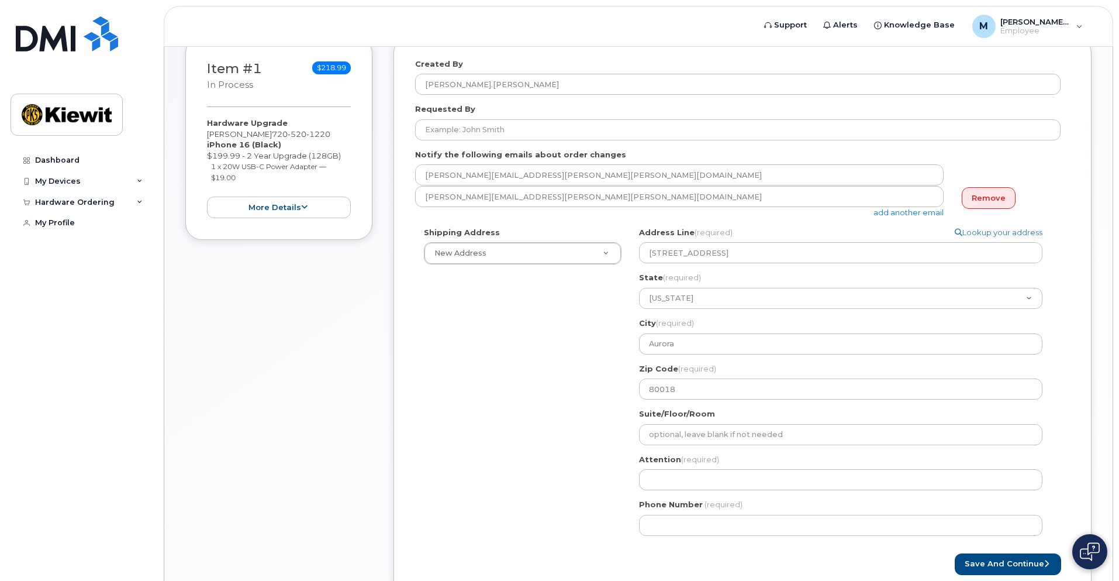
click at [522, 406] on div "Shipping Address New Address New Address CO Aurora Search your address... Manua…" at bounding box center [737, 385] width 645 height 317
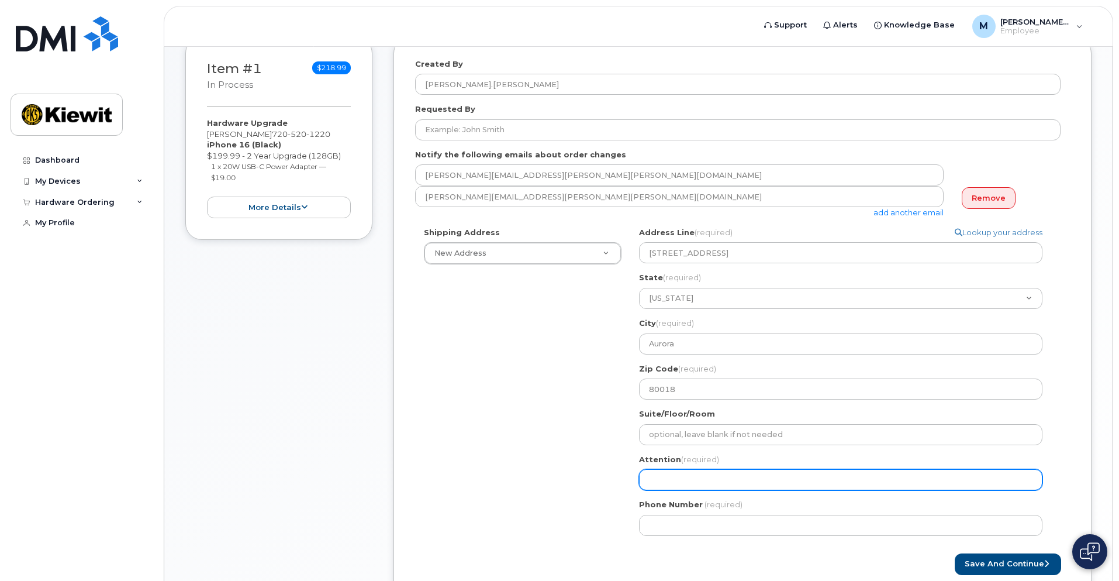
click at [674, 485] on input "Attention (required)" at bounding box center [840, 479] width 403 height 21
select select
type input "M"
select select
type input "Me"
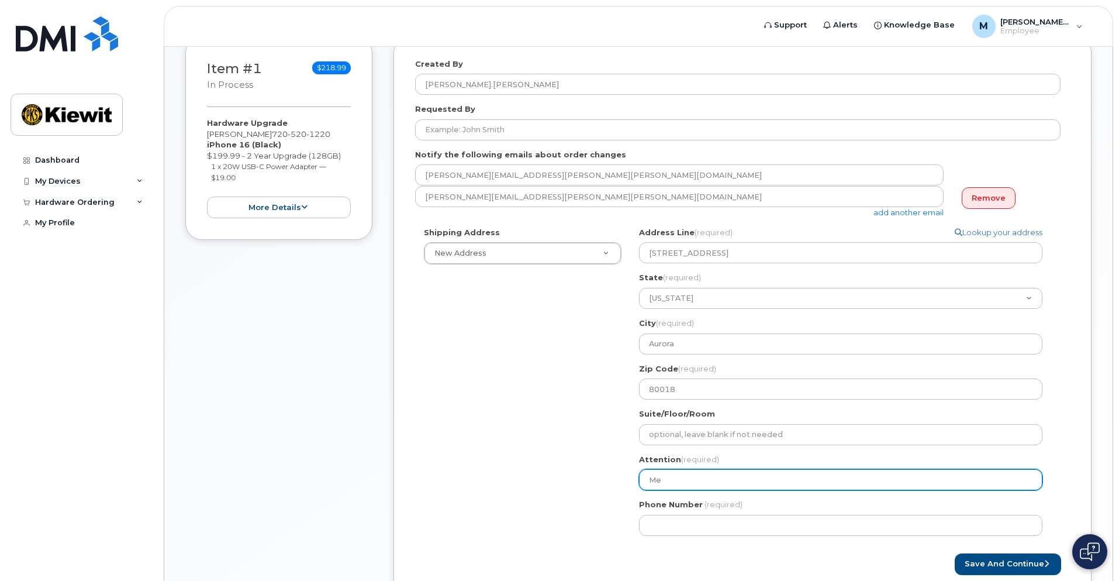
select select
type input "Mel"
select select
type input "Meli"
select select
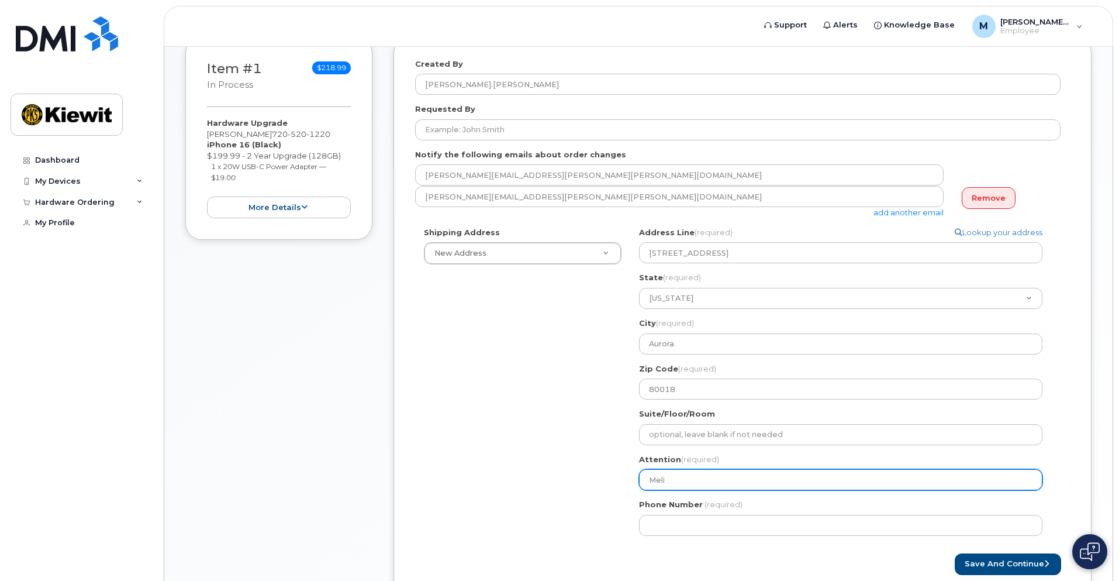
type input "Melis"
select select
type input "Meliss"
select select
type input "Melissa"
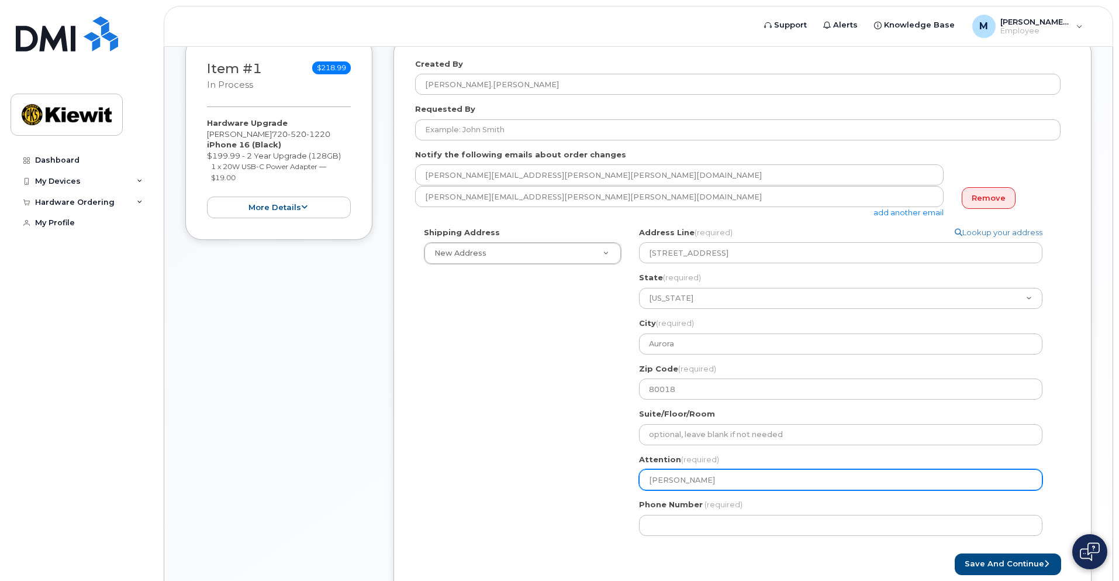
select select
type input "Melissa S"
select select
type input "Melissa Sc"
select select
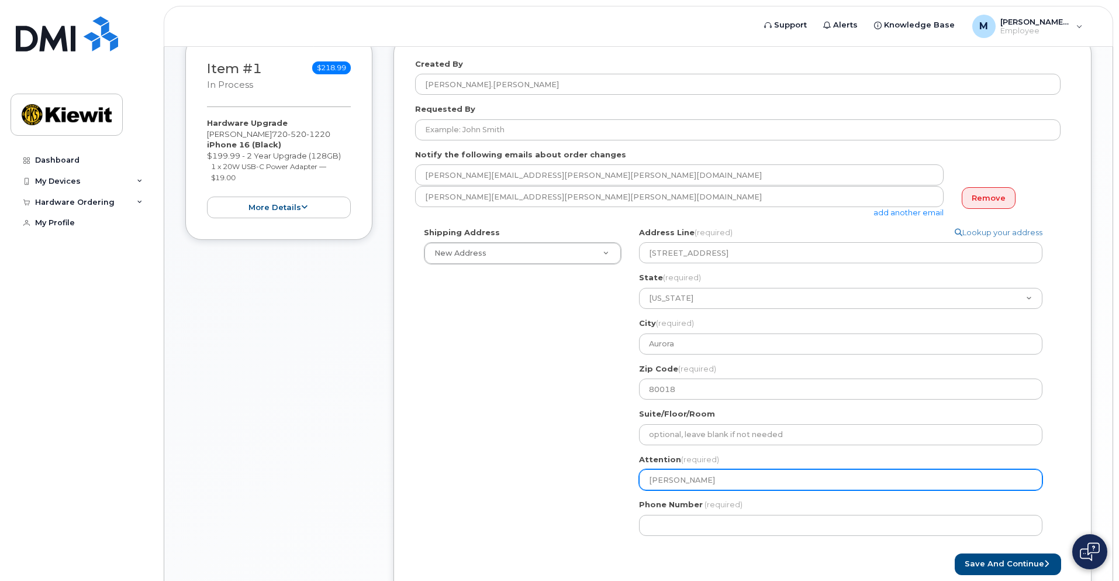
type input "Melissa Sch"
select select
type input "Melissa Scht"
select select
type input "Melissa Sch"
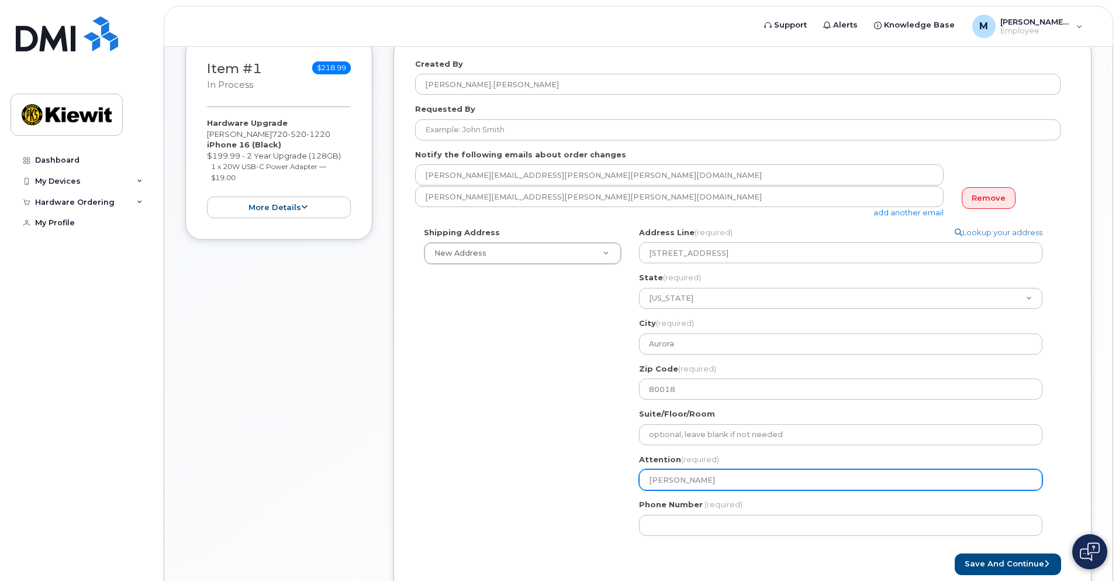
select select
type input "Melissa Scha"
select select
type input "Melissa Schat"
select select
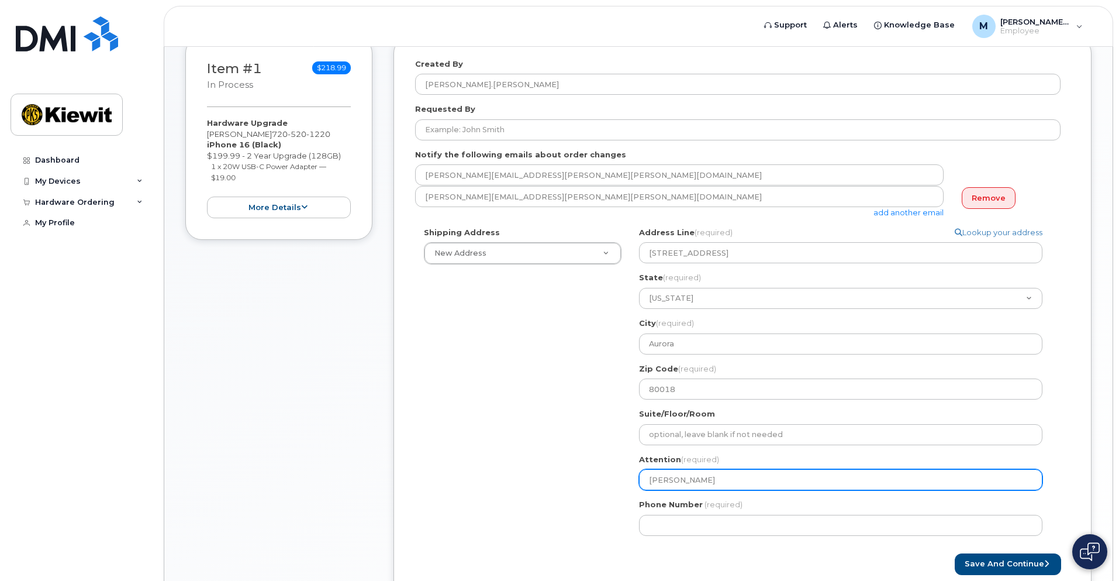
type input "Melissa Schats"
select select
type input "Melissa Schatsc"
select select
type input "Melissa Schatsch"
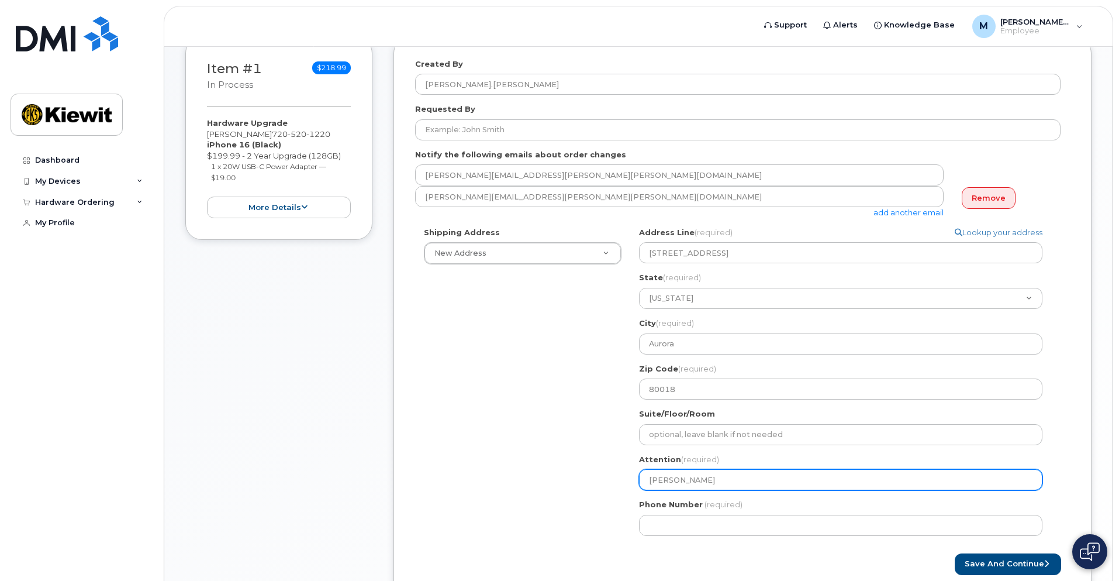
select select
type input "Melissa Schatschn"
select select
type input "Melissa Schatschne"
select select
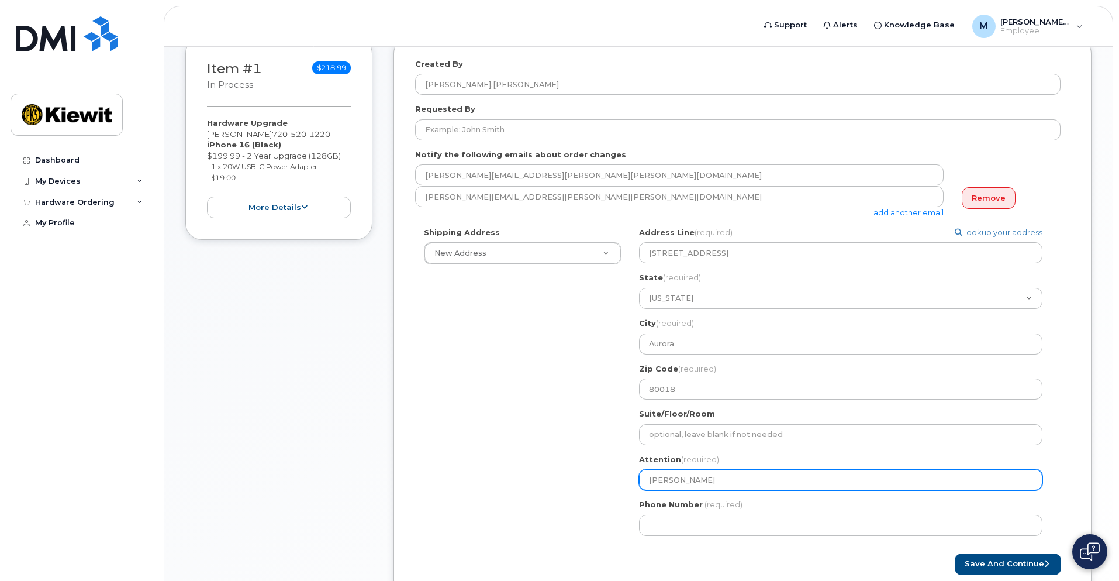
type input "Melissa Schatschneid"
select select
type input "Melissa Schatschneide"
select select
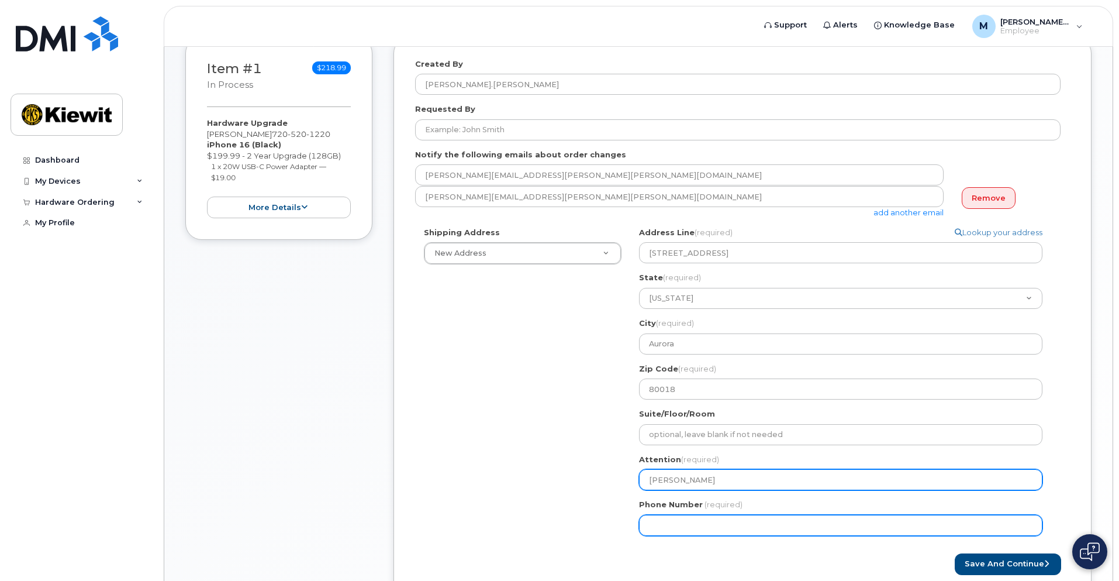
type input "[PERSON_NAME]"
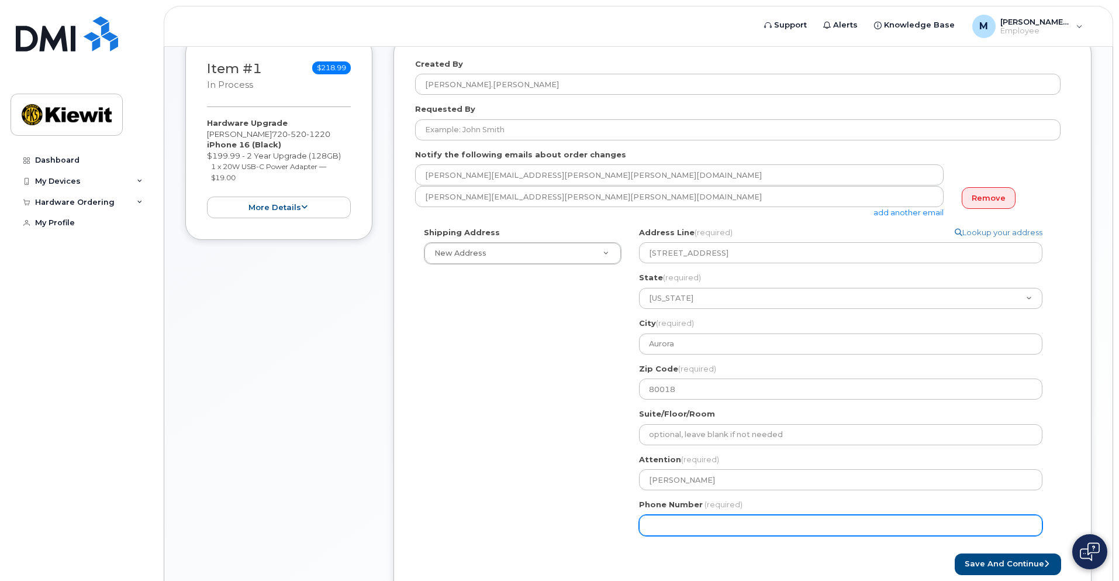
click at [675, 525] on input "Phone Number" at bounding box center [840, 524] width 403 height 21
type input "720"
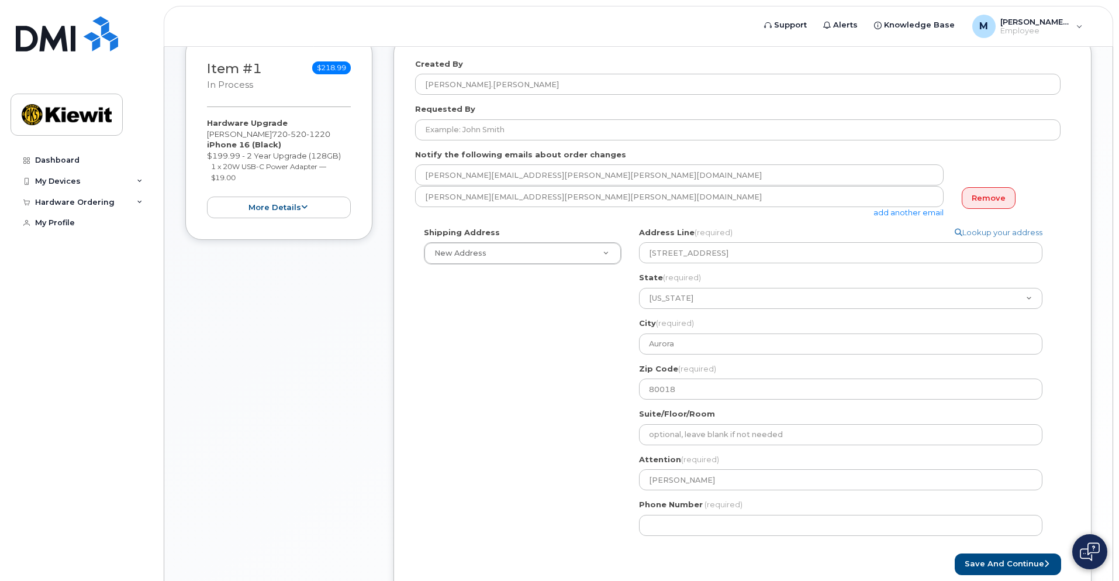
click at [548, 427] on div "Shipping Address New Address New Address CO Aurora Search your address... Manua…" at bounding box center [737, 385] width 645 height 317
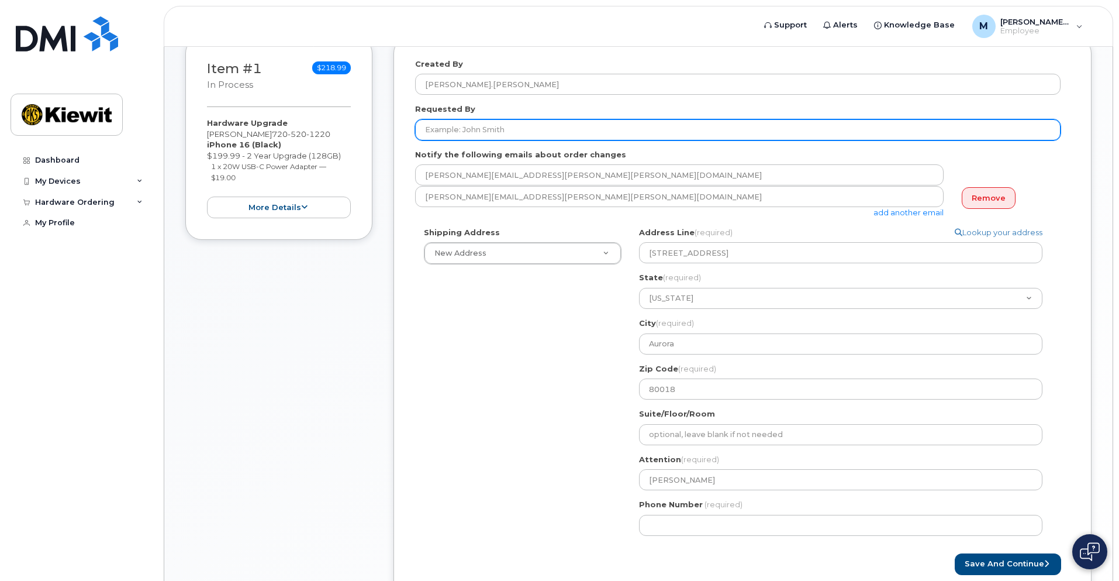
click at [506, 129] on input "Requested By" at bounding box center [737, 129] width 645 height 21
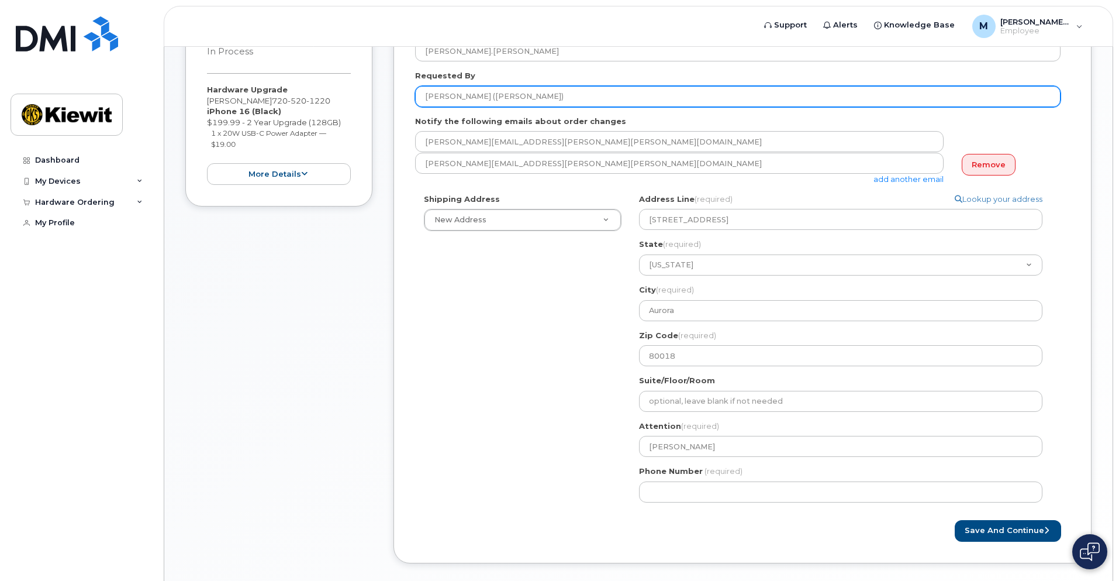
scroll to position [234, 0]
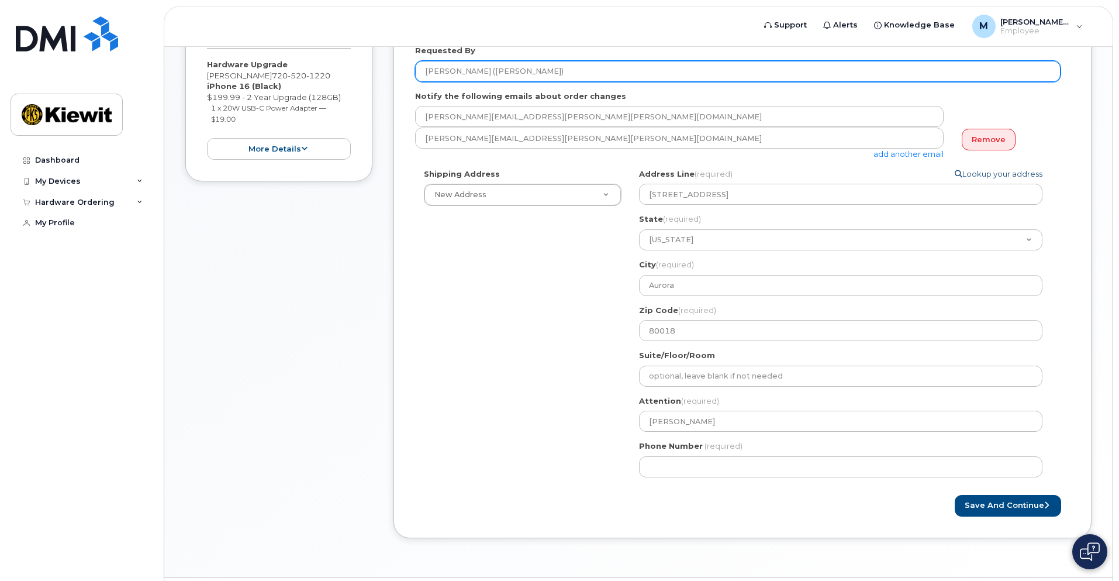
type input "Melissa Schatschneider (Gravley)"
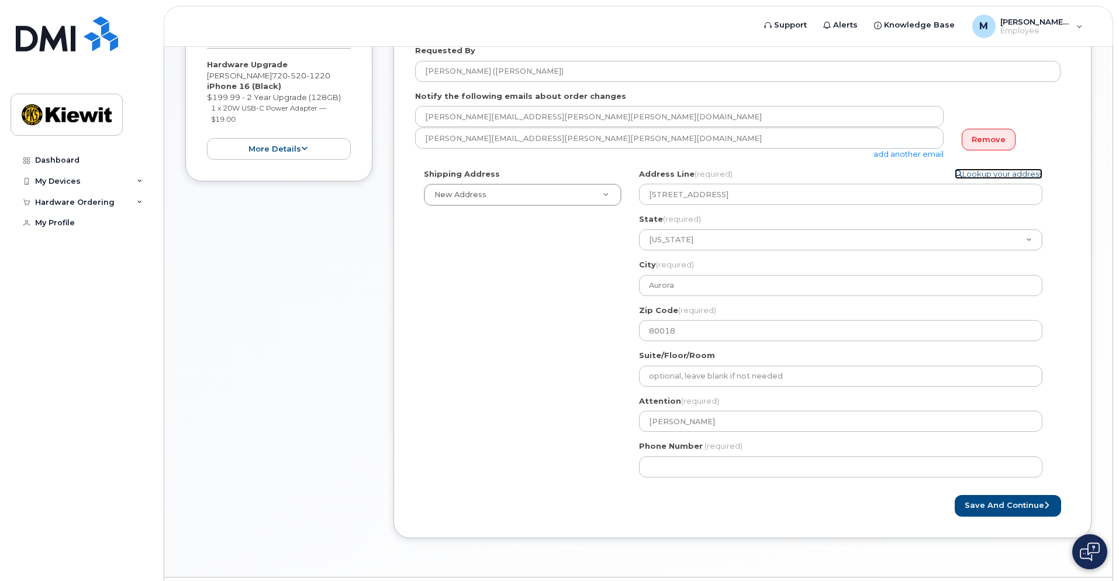
click at [996, 173] on link "Lookup your address" at bounding box center [999, 173] width 88 height 11
select select
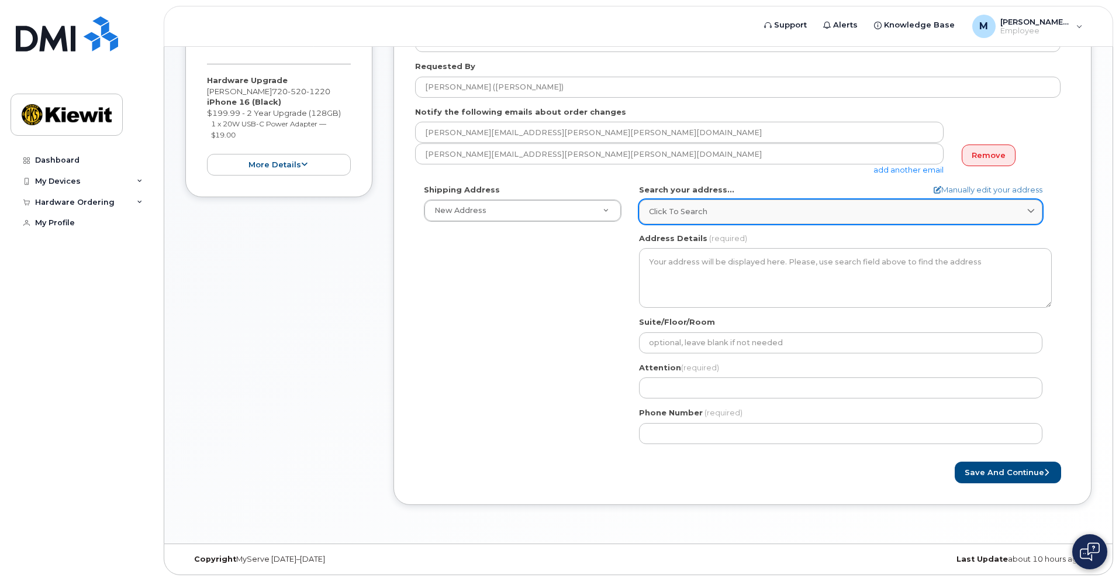
click at [691, 218] on link "Click to search" at bounding box center [840, 211] width 403 height 24
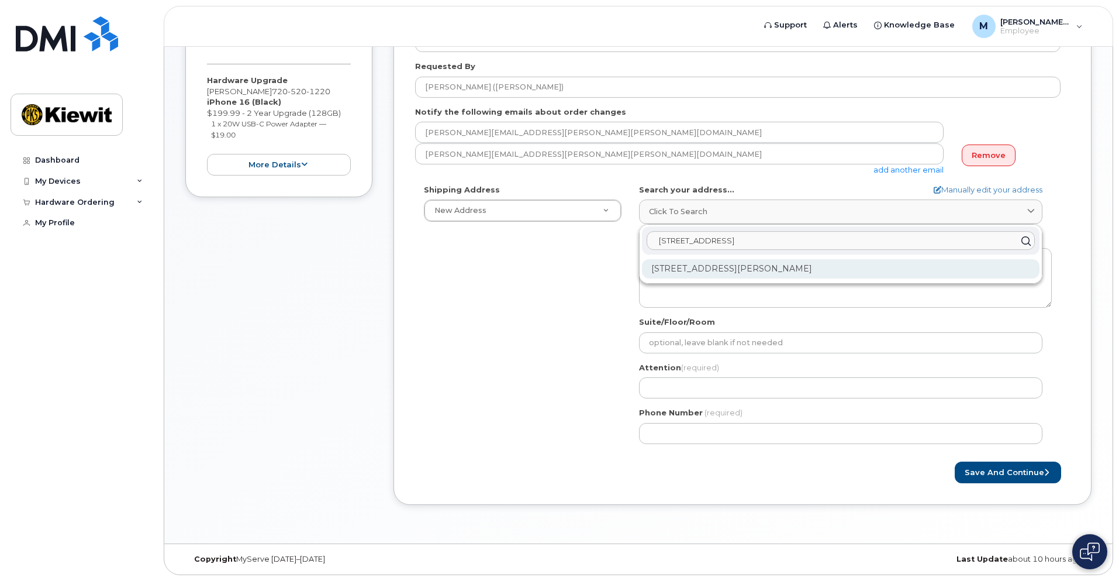
type input "24185 E. 4th Drive"
click at [706, 275] on div "24185 E 4th Dr Aurora CO 80018-1591" at bounding box center [841, 268] width 398 height 19
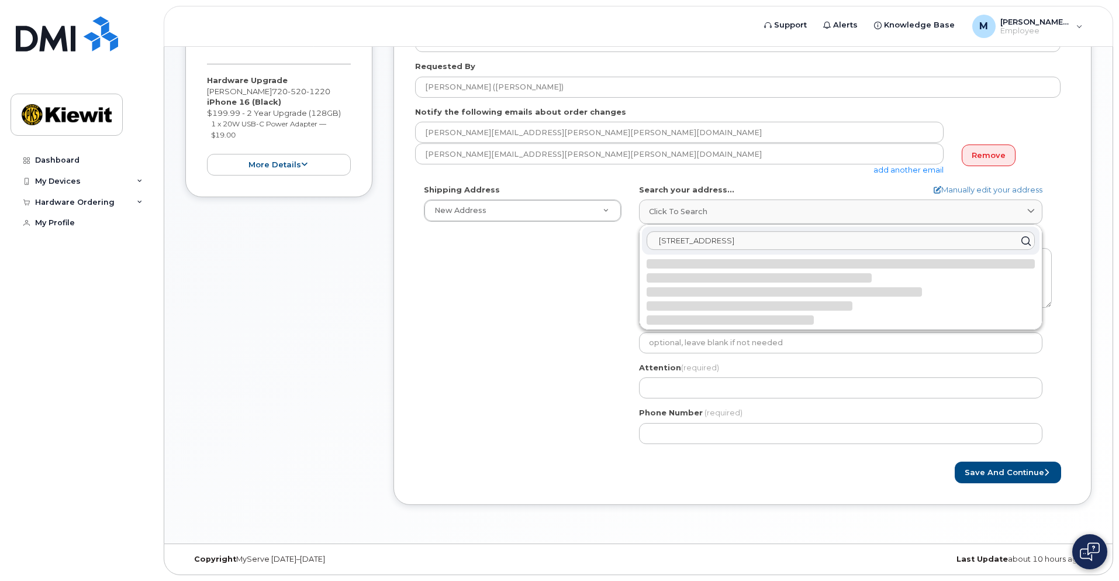
select select
type textarea "24185 E 4th Dr AURORA CO 80018-1591 UNITED STATES"
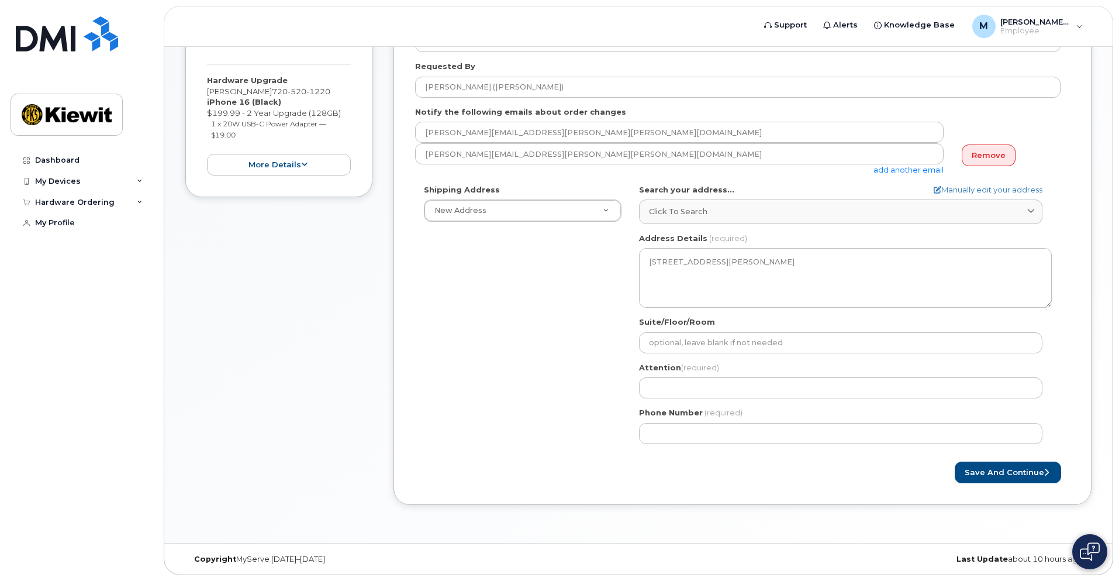
click at [571, 306] on div "Shipping Address New Address New Address CO Aurora Search your address... Manua…" at bounding box center [737, 318] width 645 height 268
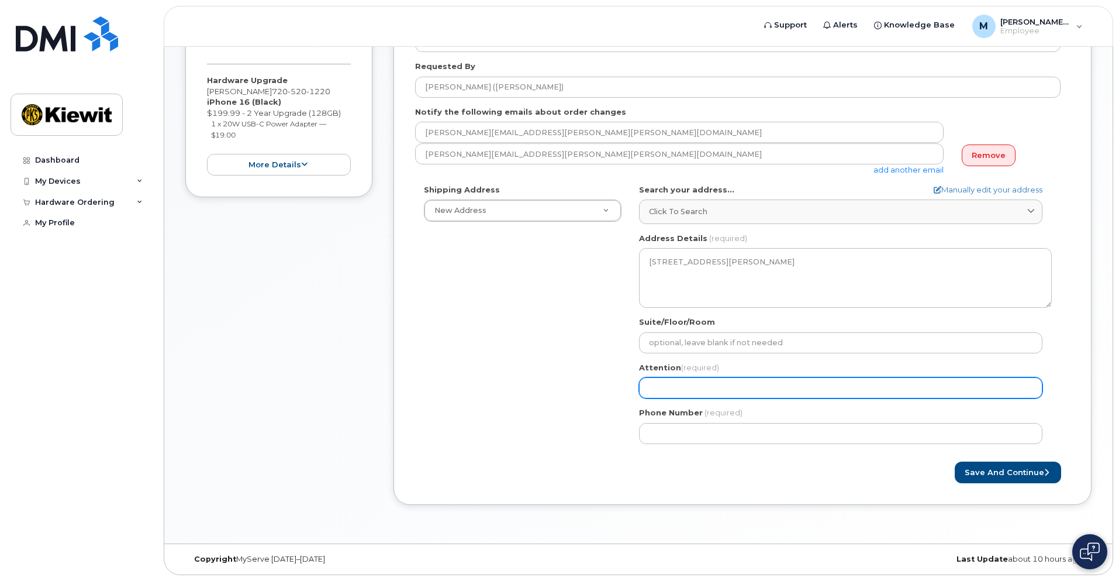
click at [668, 384] on input "Attention (required)" at bounding box center [840, 387] width 403 height 21
select select
type input "M"
select select
type input "Me"
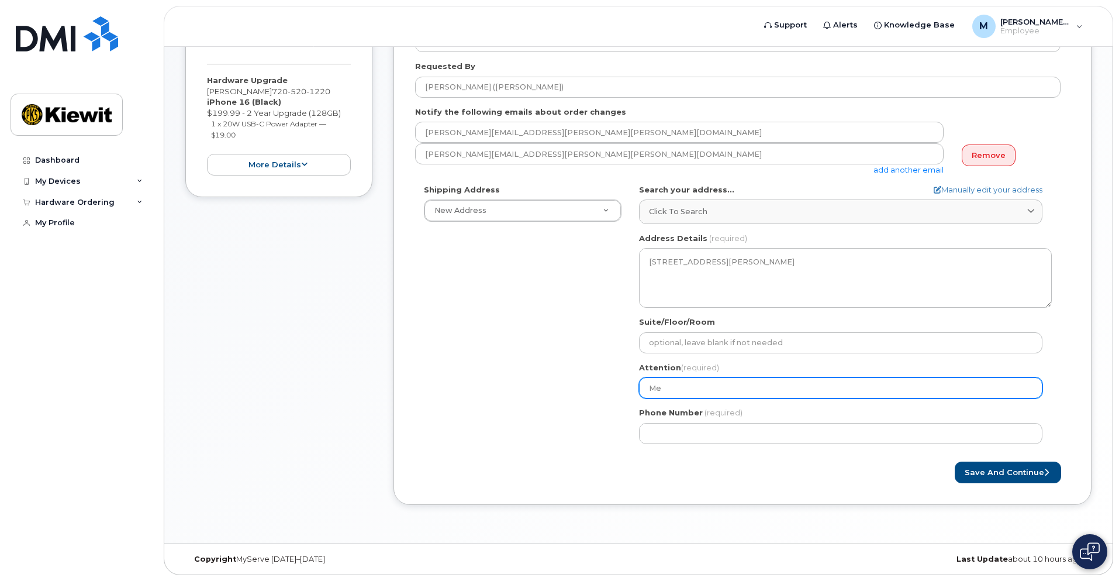
select select
type input "Mei"
select select
type input "Me"
select select
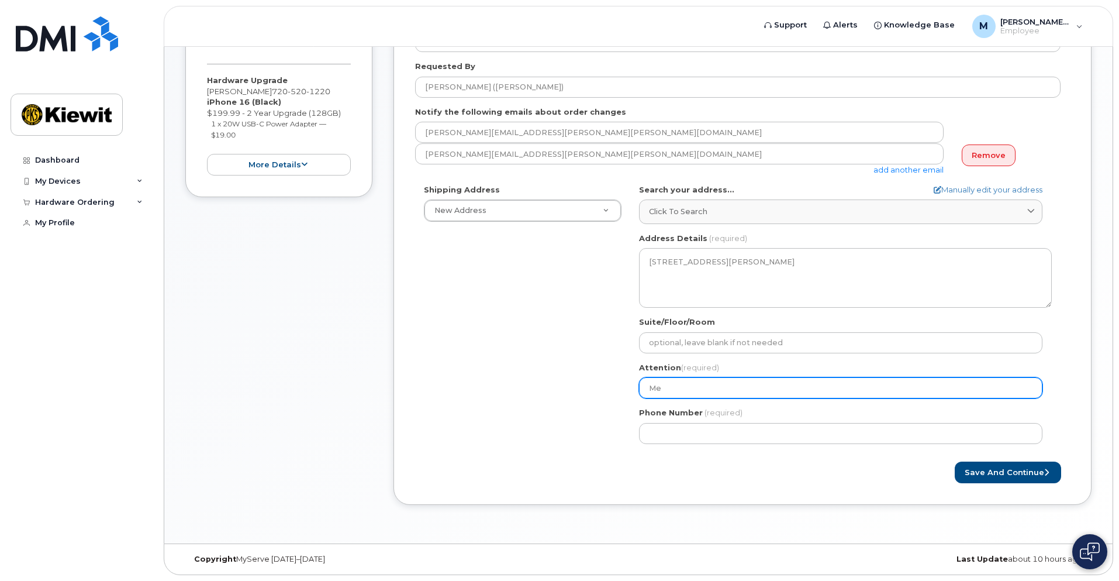
type input "Mel"
select select
type input "Meli"
select select
type input "Melis"
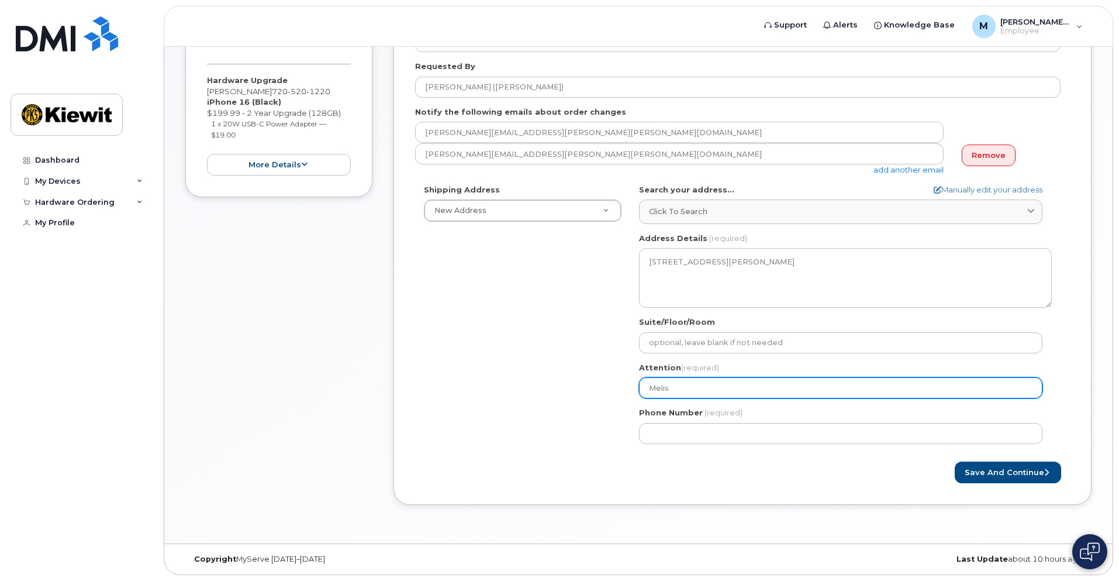
select select
type input "Meliss"
select select
type input "Melissa"
select select
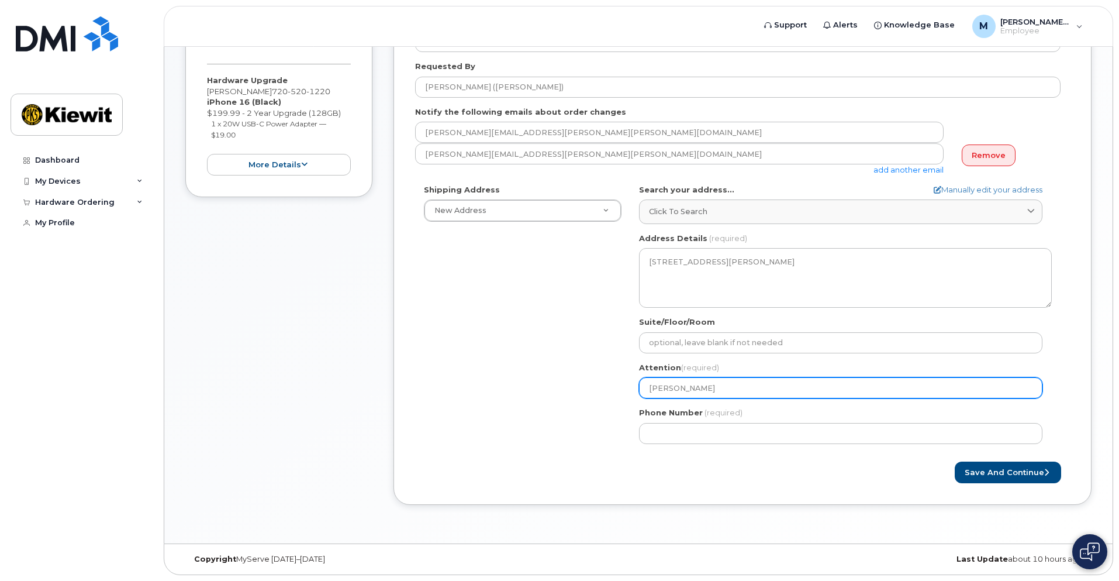
type input "Melissa S"
select select
type input "Melissa Sc"
select select
type input "Melissa Sch"
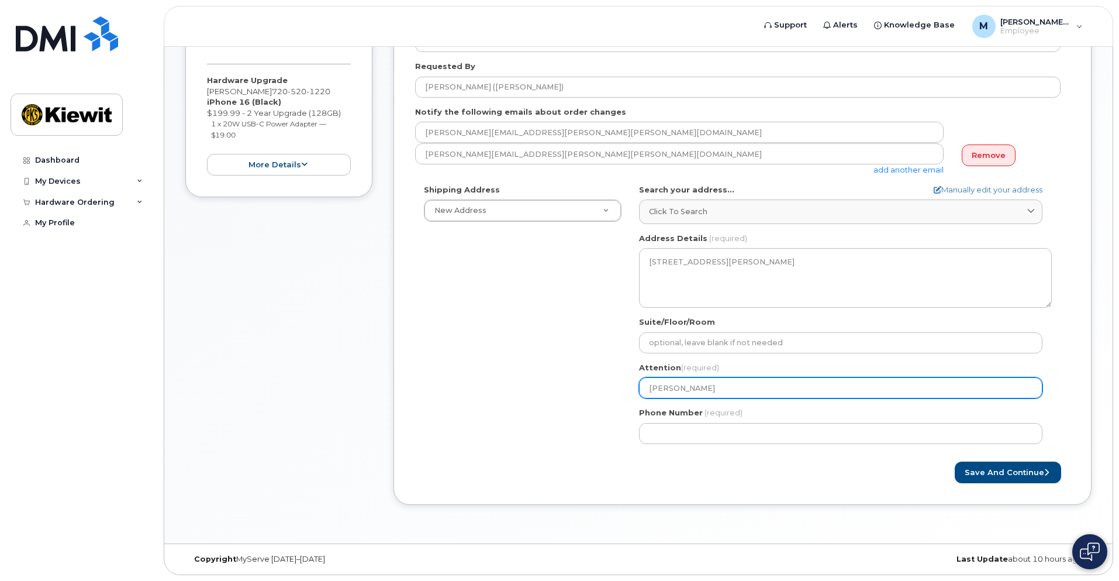
select select
type input "Melissa Scha"
select select
type input "Melissa Schat"
select select
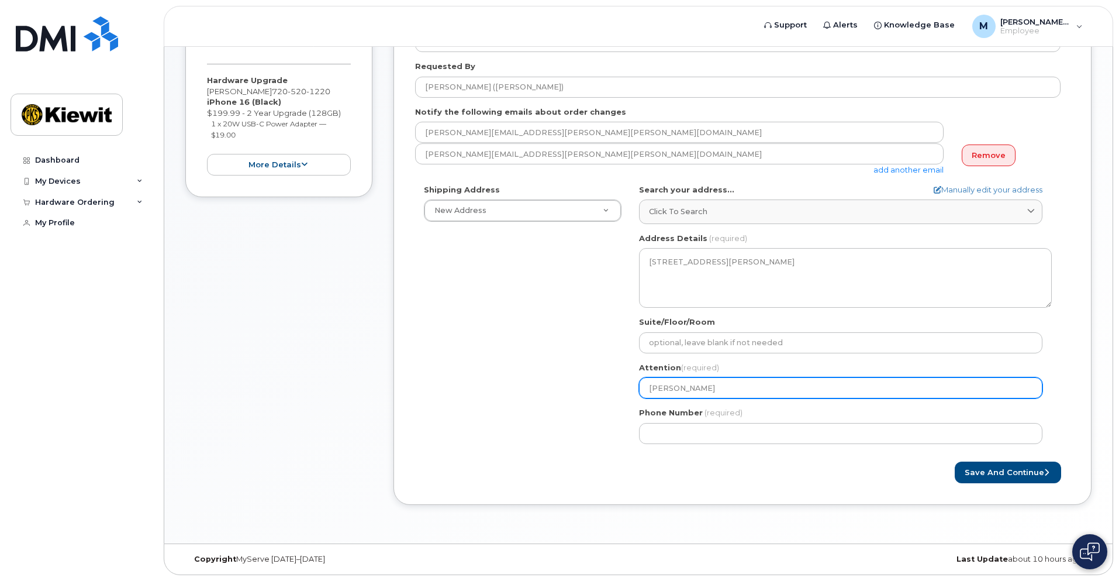
type input "Melissa Schats"
select select
type input "Melissa Schatsc"
select select
type input "Melissa Schatsch"
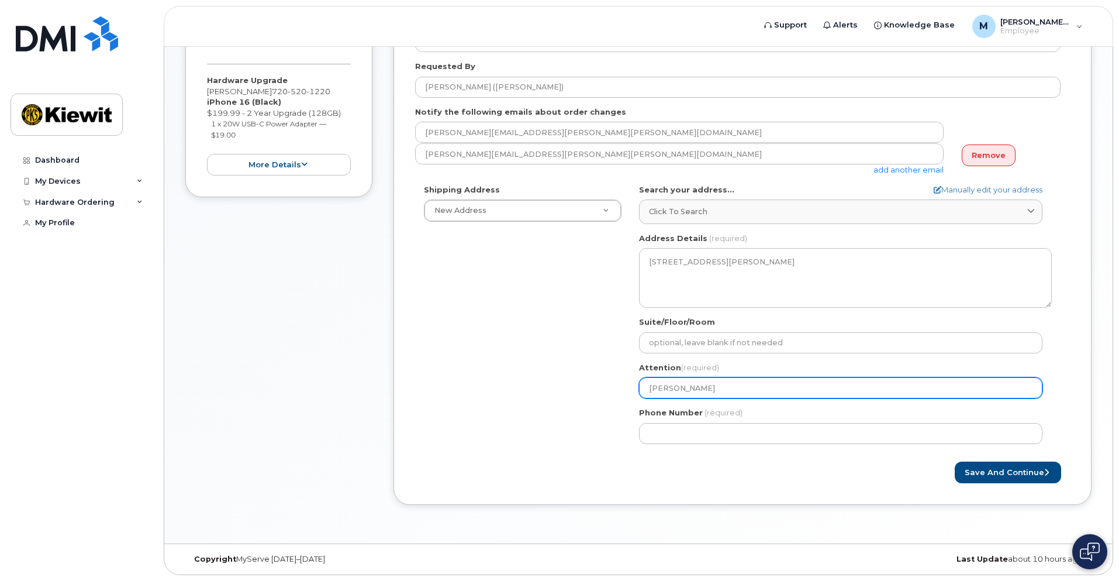
select select
type input "Melissa Schatschn"
select select
type input "Melissa Schatschne"
select select
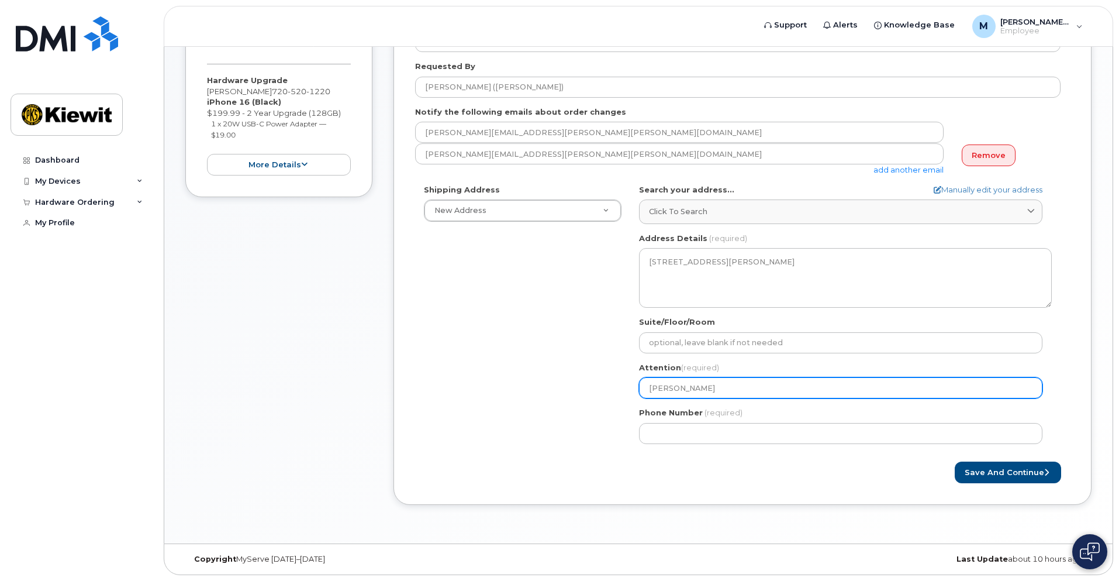
type input "Melissa Schatschnei"
select select
type input "Melissa Schatschneid"
select select
type input "Melissa Schatschneide"
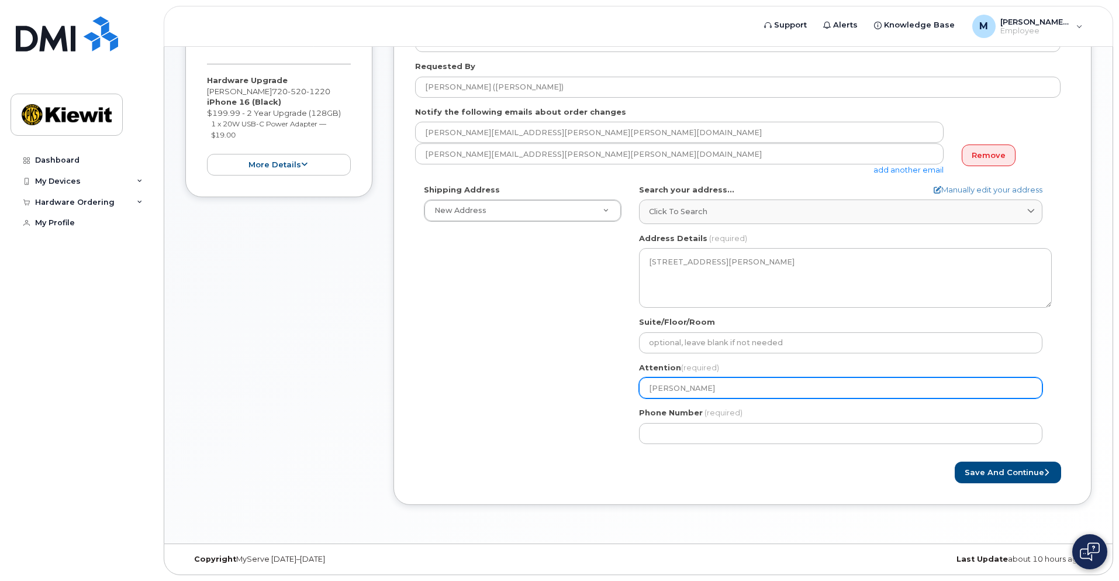
select select
type input "[PERSON_NAME]"
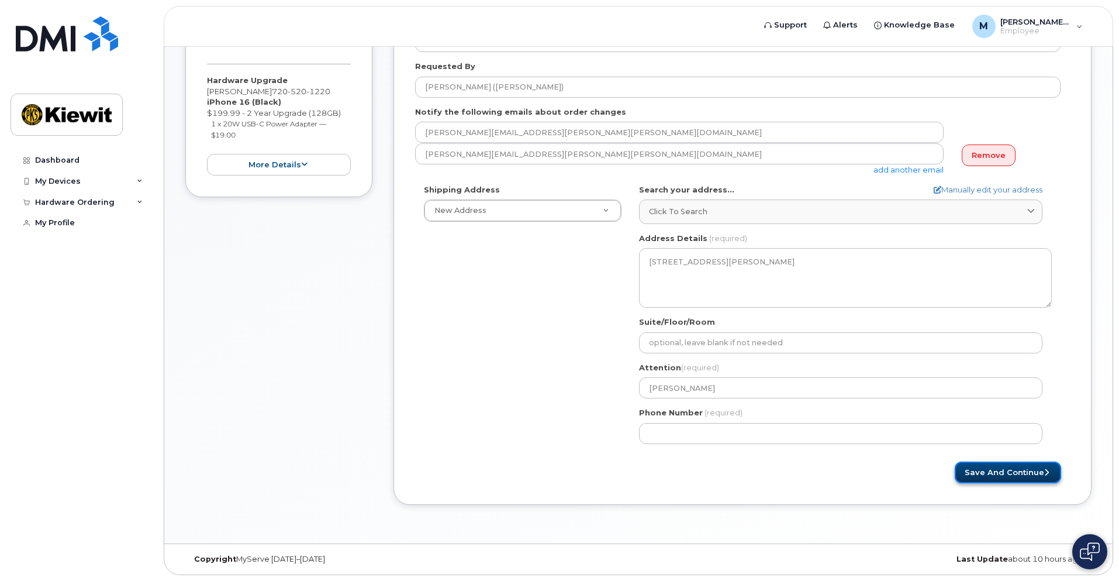
click at [1001, 470] on button "Save and Continue" at bounding box center [1008, 472] width 106 height 22
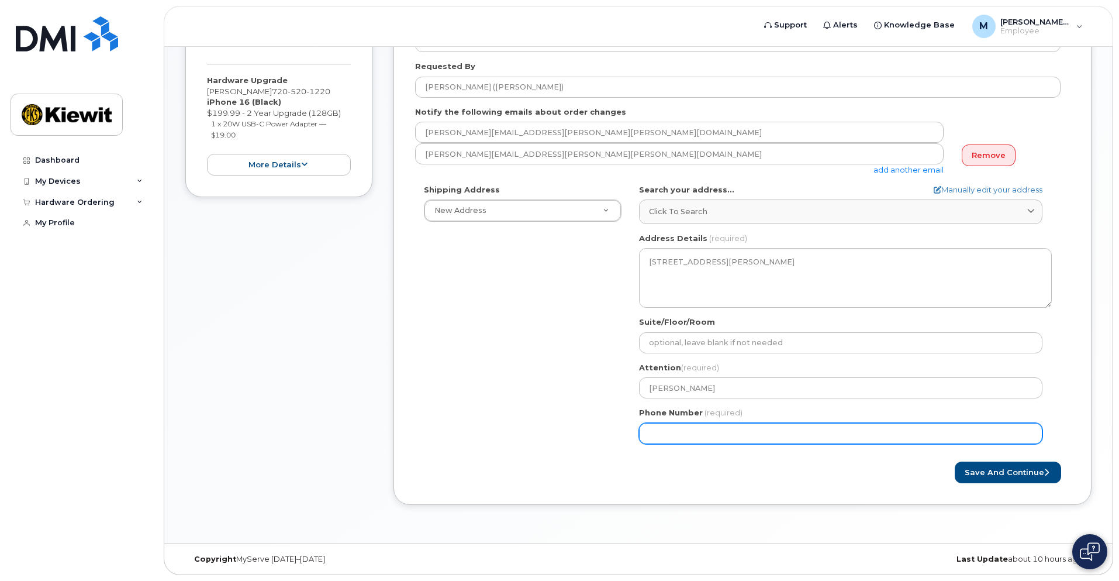
click at [731, 431] on input "Phone Number" at bounding box center [840, 433] width 403 height 21
drag, startPoint x: 731, startPoint y: 431, endPoint x: 541, endPoint y: 416, distance: 191.1
click at [541, 416] on div "Shipping Address New Address New Address CO Aurora Search your address... Manua…" at bounding box center [737, 318] width 645 height 268
type input "720"
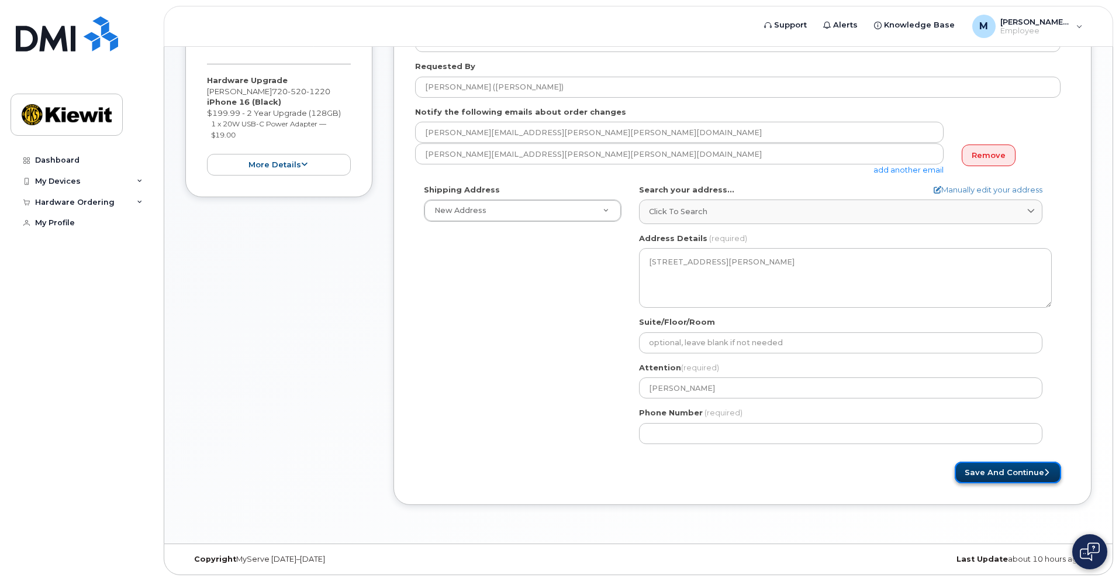
click at [986, 477] on button "Save and Continue" at bounding box center [1008, 472] width 106 height 22
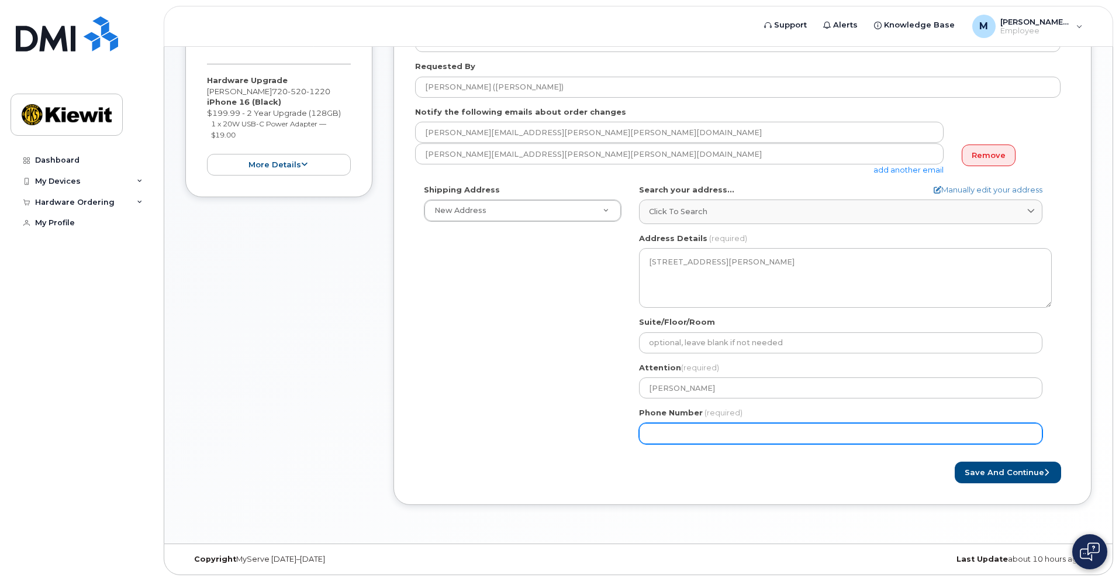
drag, startPoint x: 738, startPoint y: 442, endPoint x: 538, endPoint y: 412, distance: 202.1
click at [538, 412] on div "Shipping Address New Address New Address CO Aurora Search your address... Manua…" at bounding box center [737, 318] width 645 height 268
type input "720"
type input "7"
type input "720520122"
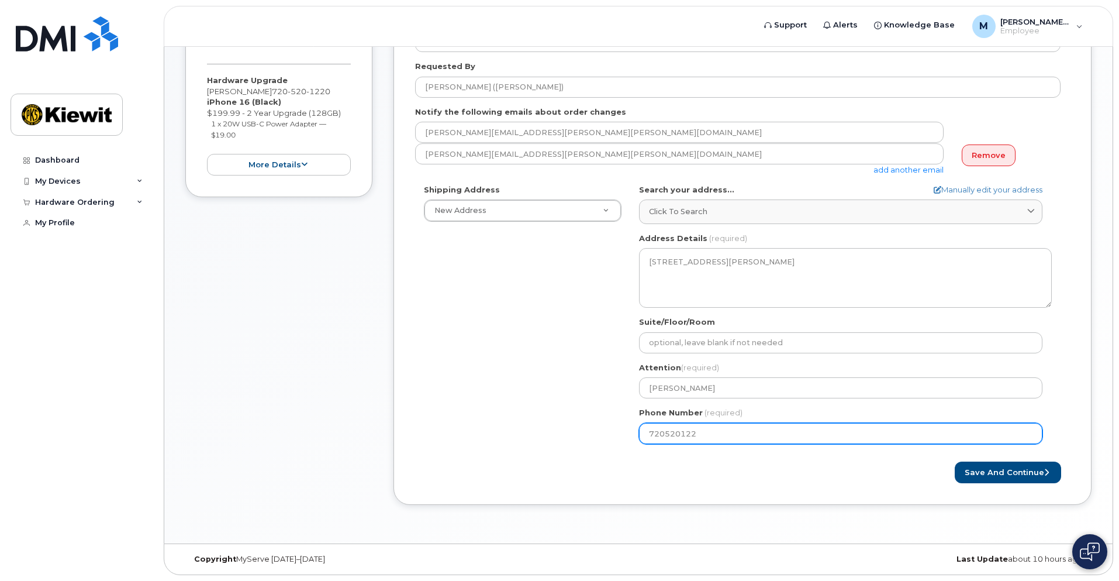
select select
type input "7205201220"
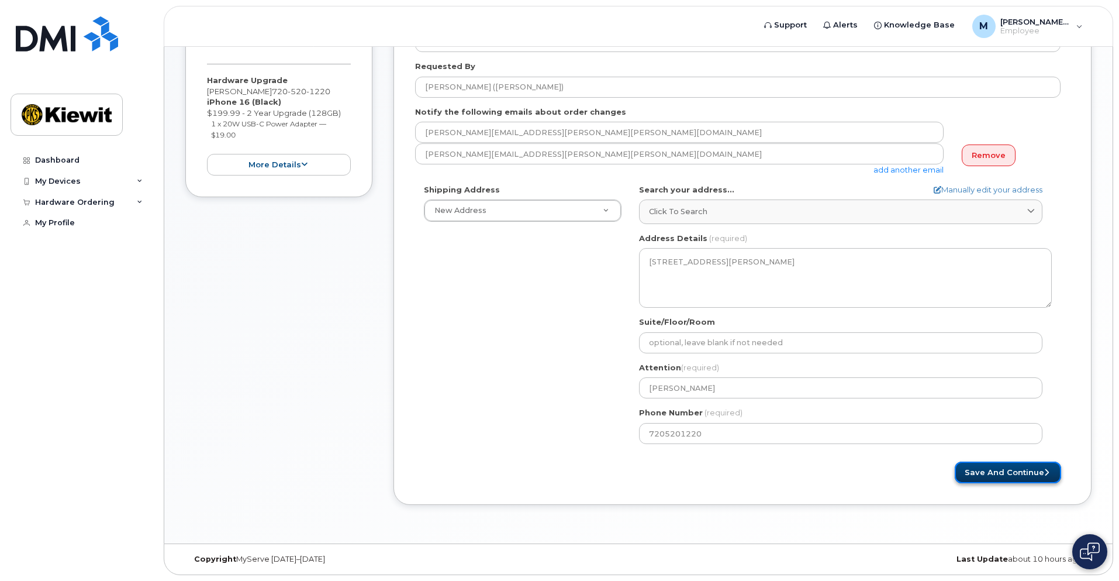
click at [1021, 478] on button "Save and Continue" at bounding box center [1008, 472] width 106 height 22
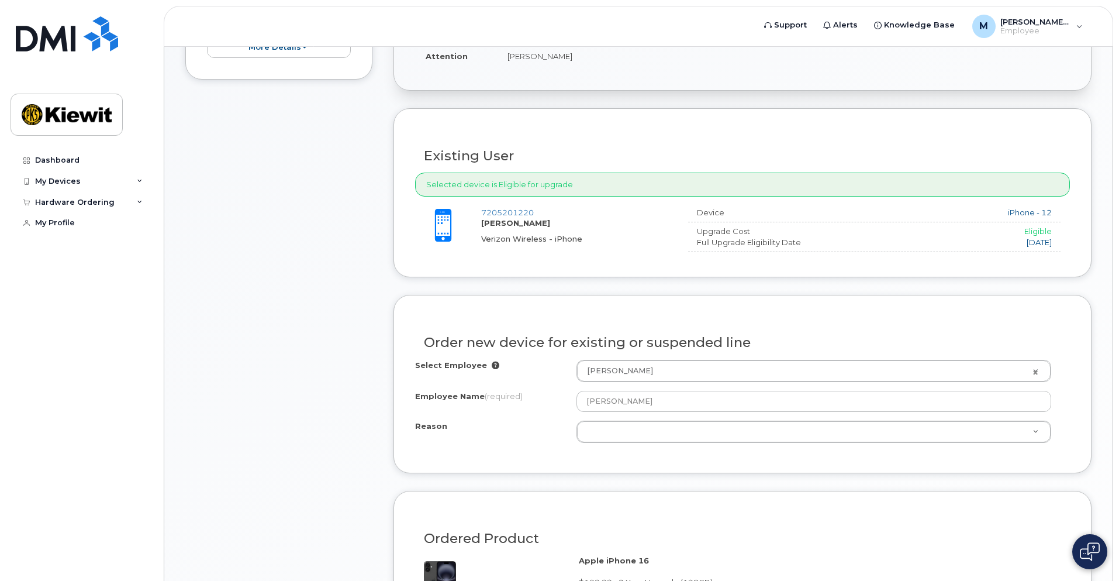
scroll to position [351, 0]
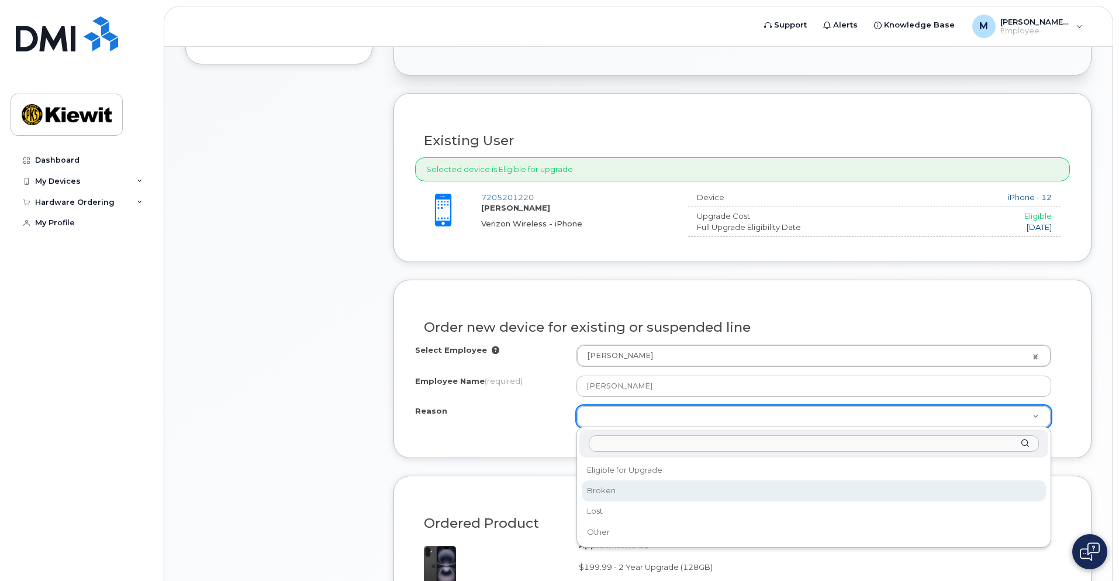
select select "broken"
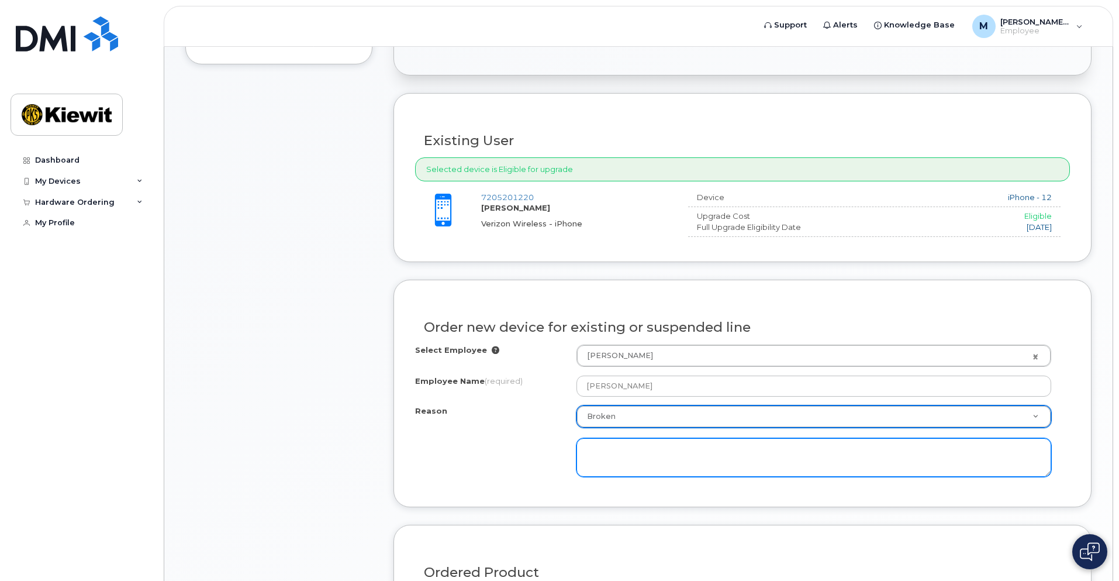
click at [609, 454] on textarea at bounding box center [813, 457] width 475 height 39
click at [588, 460] on textarea "Doesn't charge unless on a wireless charge. the speaker doesn't work well and I…" at bounding box center [813, 457] width 475 height 39
click at [663, 469] on textarea "Doesn't charge unless on a wireless charge. the speaker doesn't work well and I…" at bounding box center [813, 457] width 475 height 39
drag, startPoint x: 647, startPoint y: 464, endPoint x: 874, endPoint y: 453, distance: 227.1
click at [874, 453] on textarea "Doesn't charge unless on a wireless charge. the speaker doesn't work well and I…" at bounding box center [813, 457] width 475 height 39
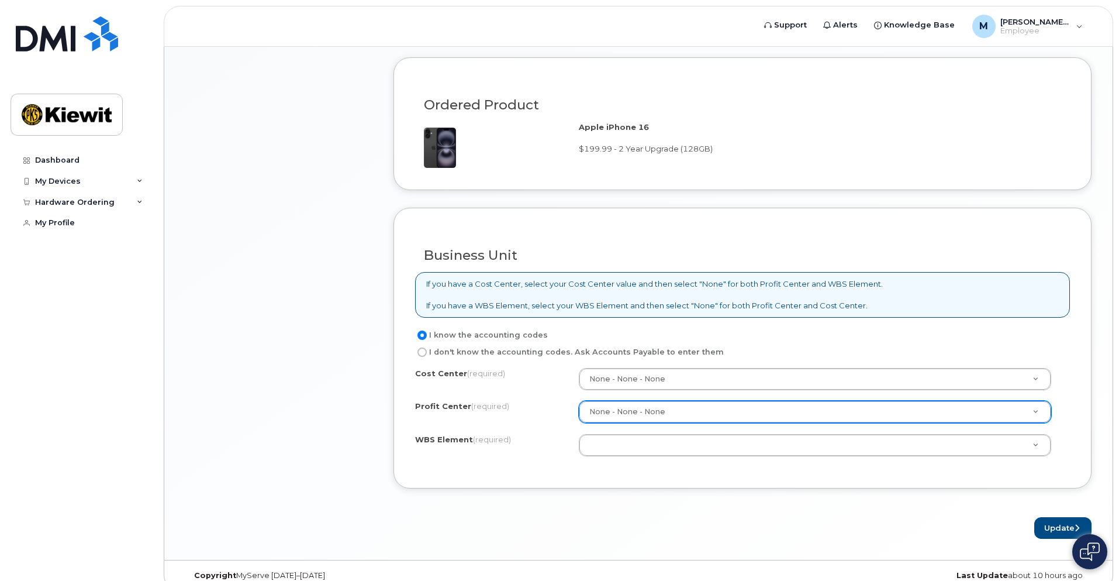
scroll to position [818, 0]
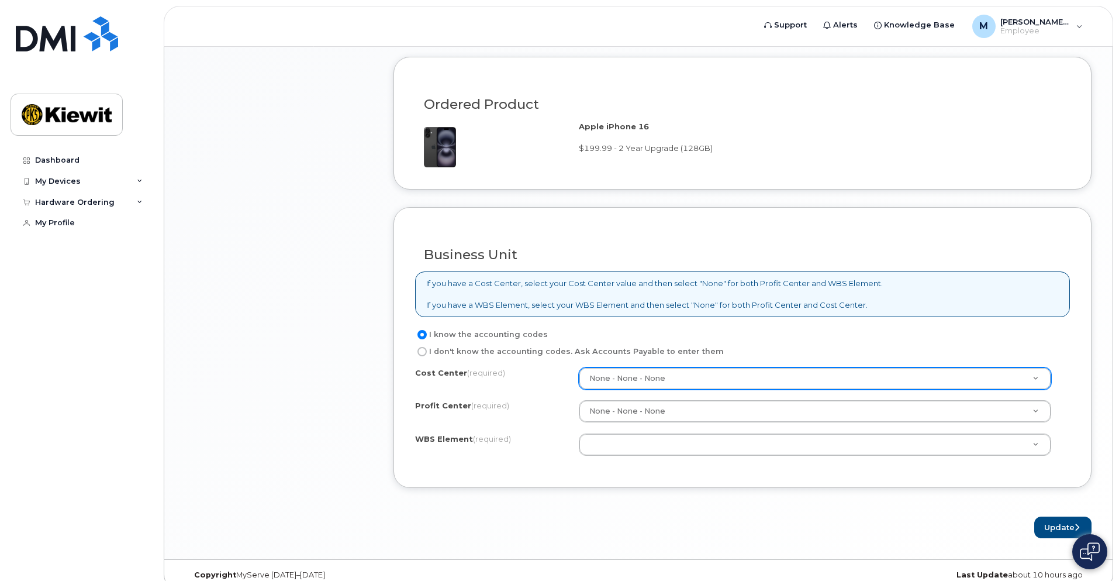
type textarea "Doesn't charge unless on a wireless charge. the speaker doesn't work well can b…"
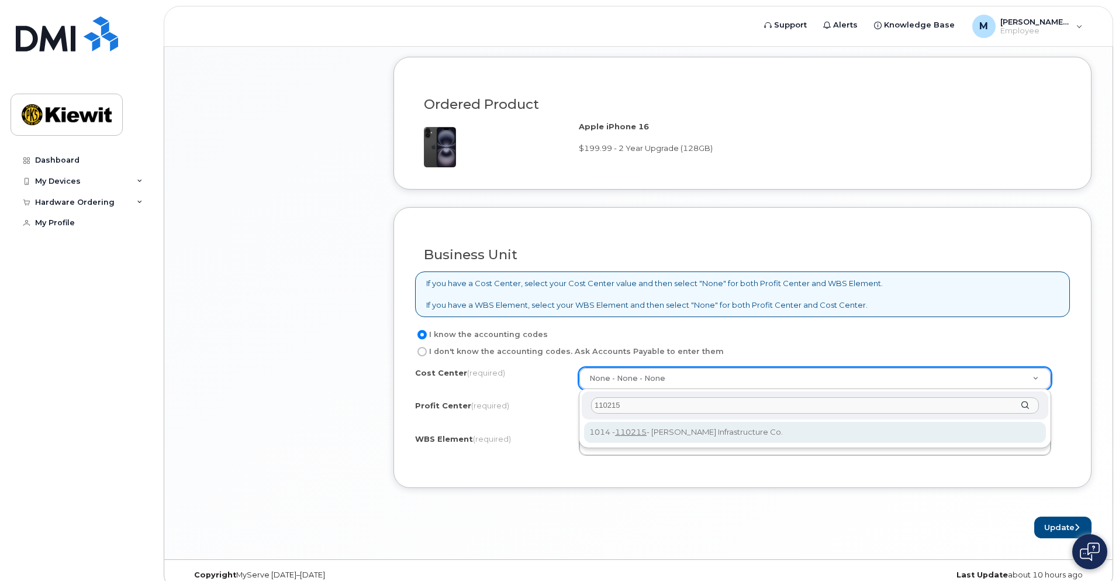
type input "110215"
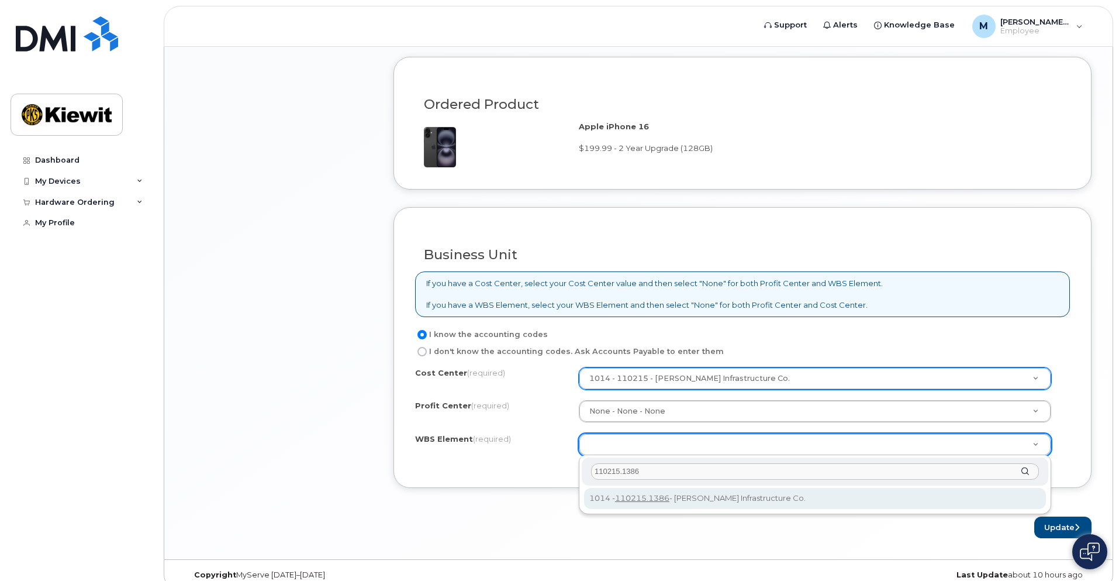
type input "110215.1386"
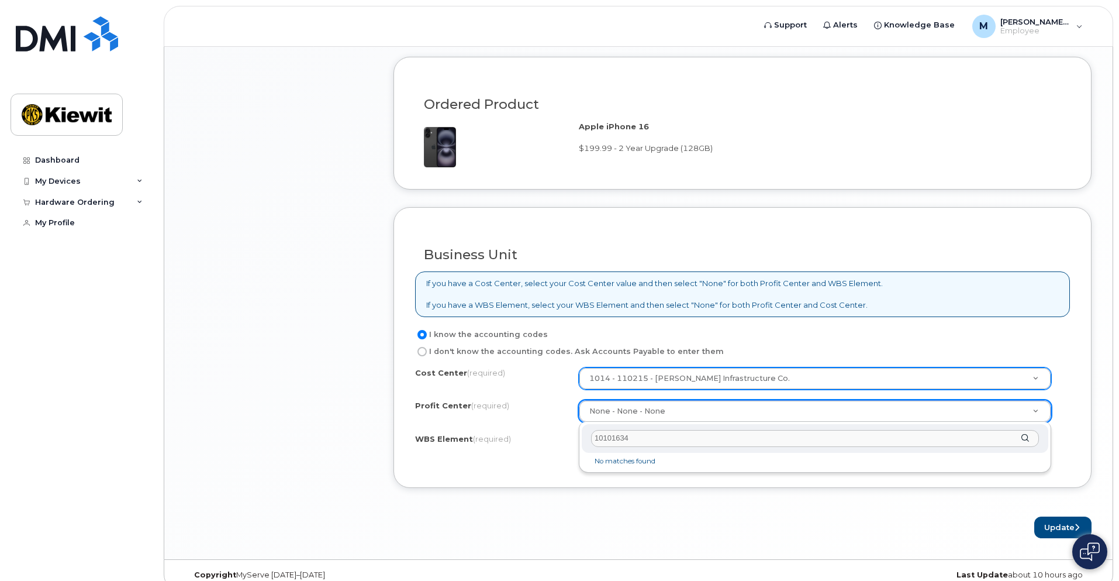
type input "101016346"
drag, startPoint x: 641, startPoint y: 437, endPoint x: 534, endPoint y: 406, distance: 112.1
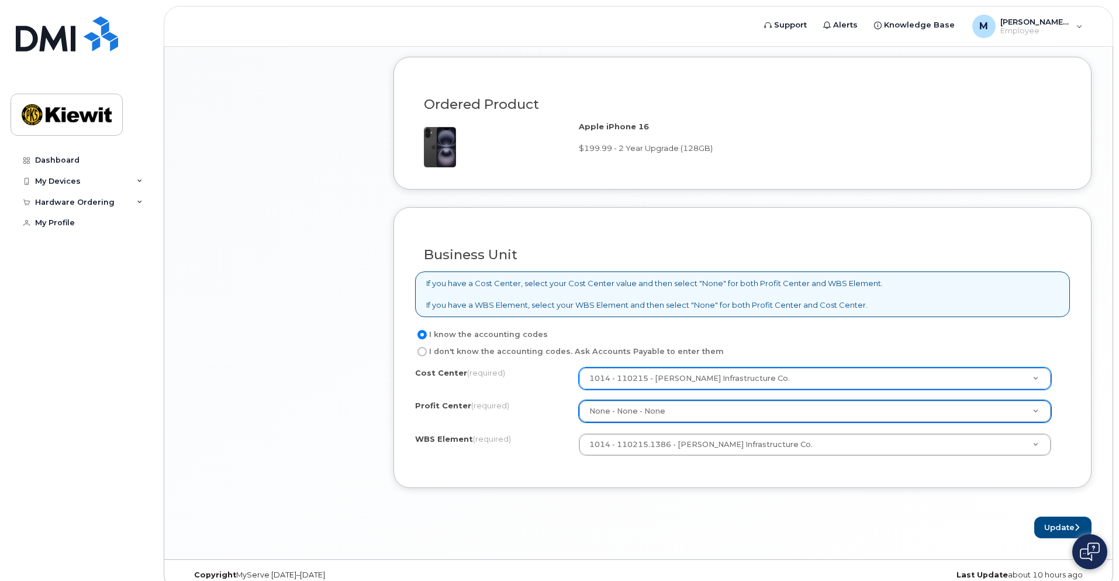
click at [422, 353] on input "I don't know the accounting codes. Ask Accounts Payable to enter them" at bounding box center [421, 351] width 9 height 9
radio input "true"
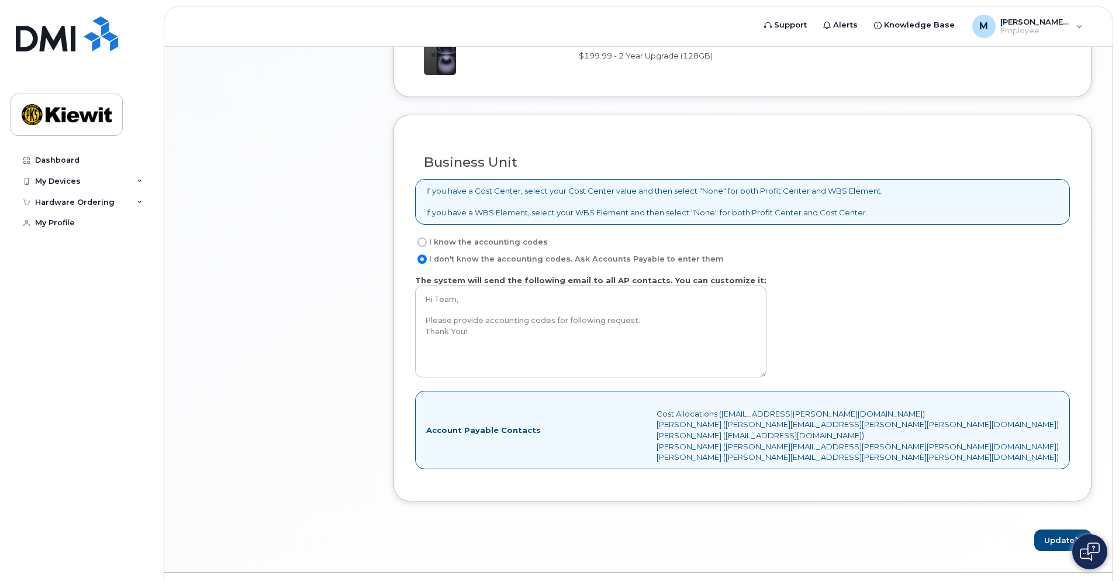
scroll to position [939, 0]
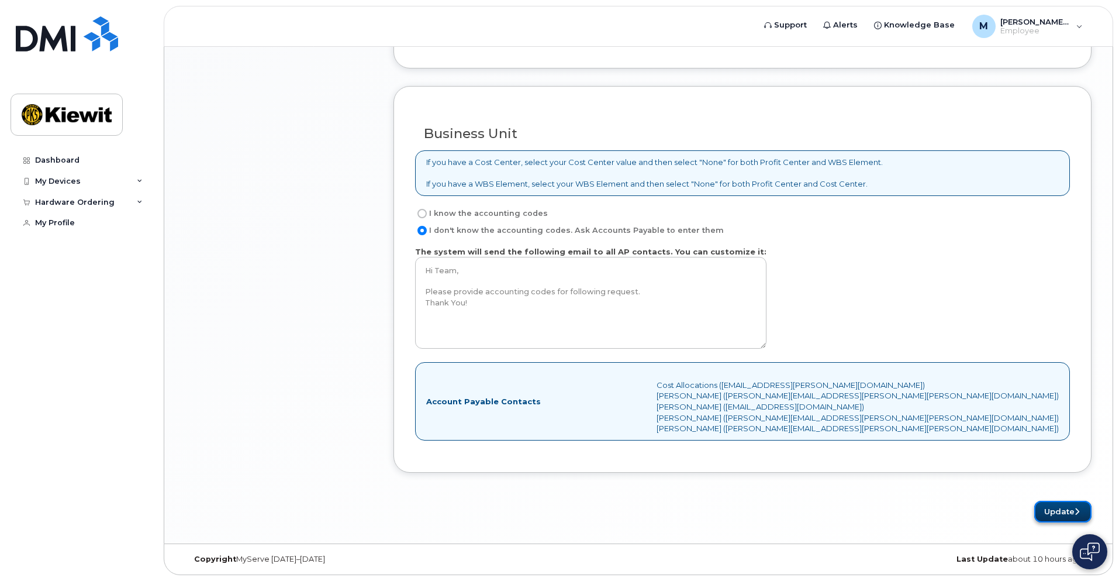
click at [1058, 517] on button "Update" at bounding box center [1062, 511] width 57 height 22
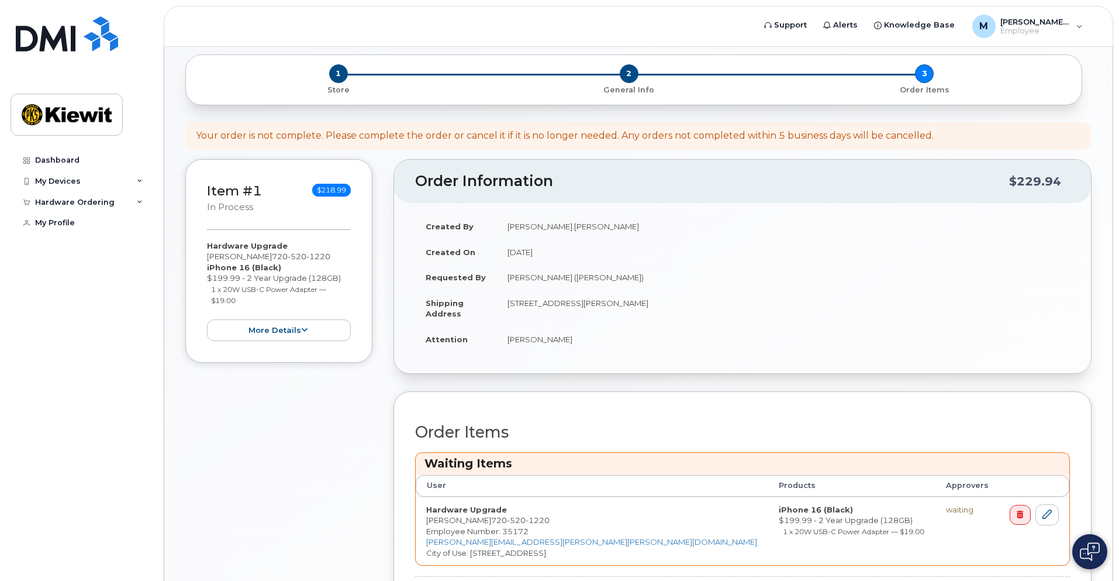
scroll to position [227, 0]
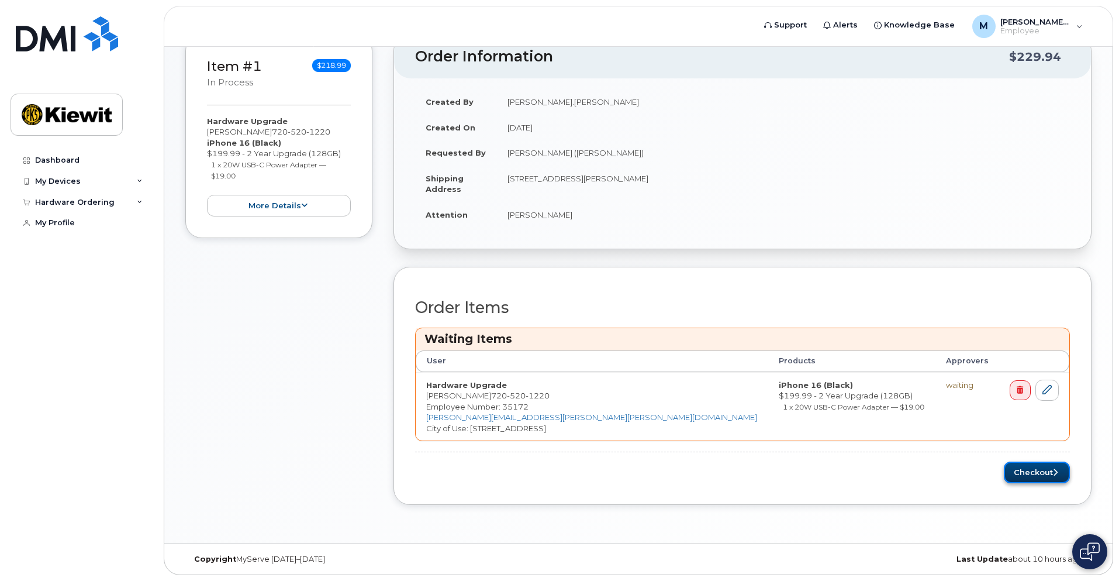
click at [1020, 475] on button "Checkout" at bounding box center [1037, 472] width 66 height 22
